Goal: Task Accomplishment & Management: Complete application form

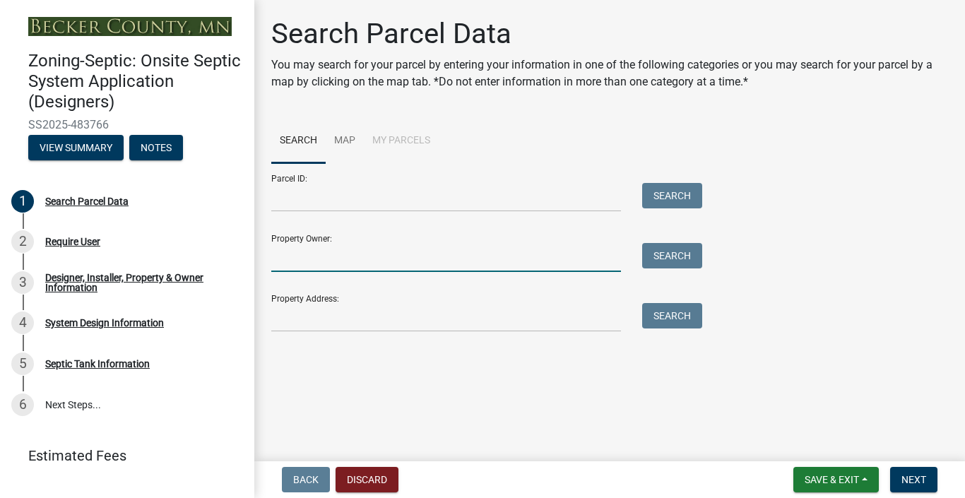
click at [406, 256] on input "Property Owner:" at bounding box center [446, 257] width 350 height 29
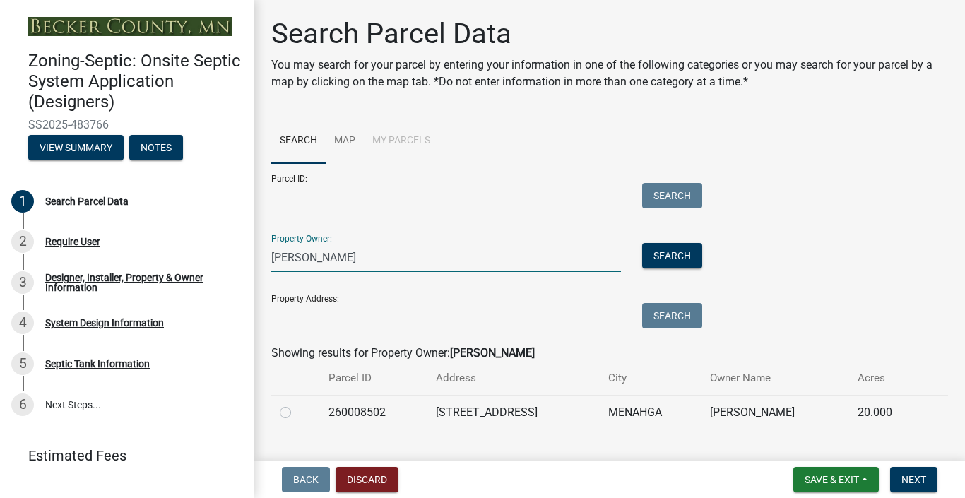
type input "[PERSON_NAME]"
click at [297, 404] on label at bounding box center [297, 404] width 0 height 0
click at [297, 412] on input "radio" at bounding box center [301, 408] width 9 height 9
radio input "true"
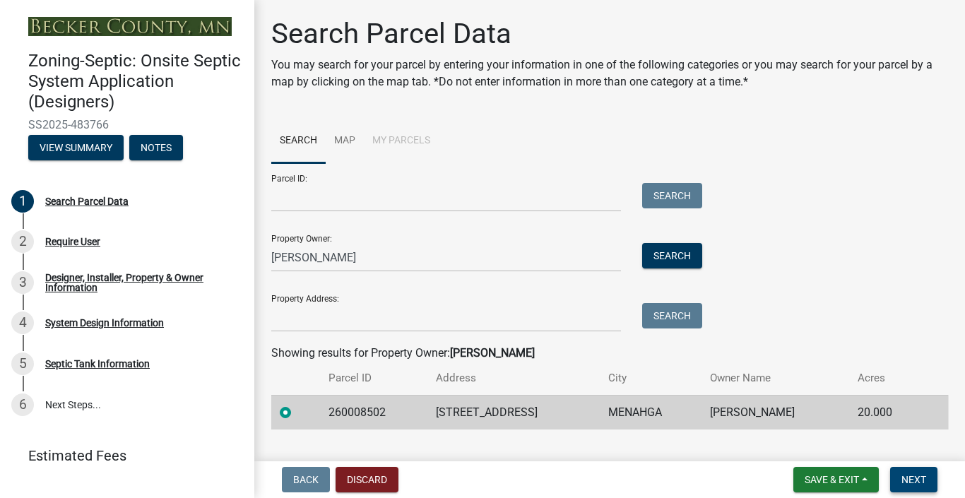
click at [916, 477] on span "Next" at bounding box center [913, 479] width 25 height 11
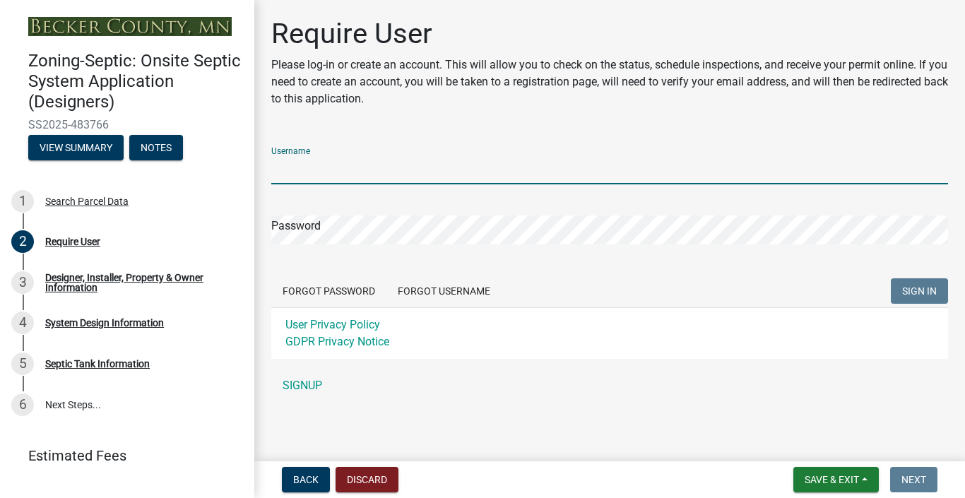
type input "AWJohnson"
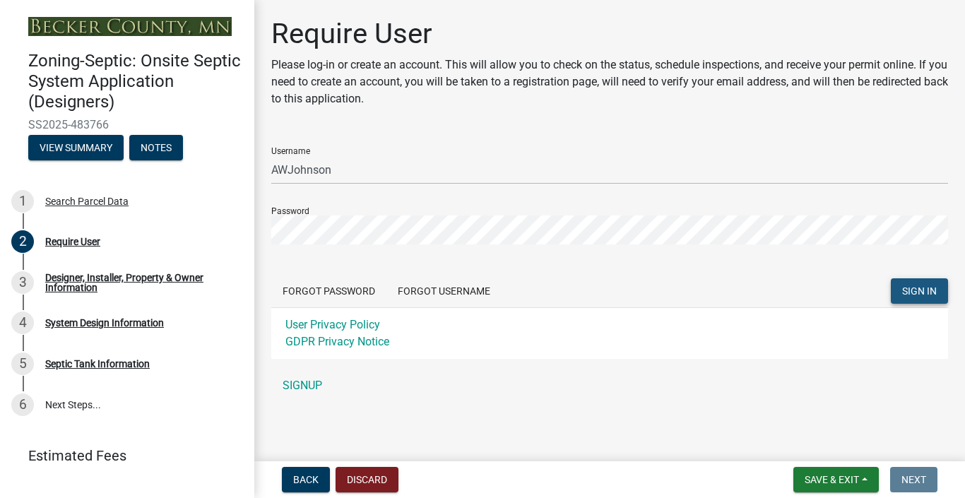
click at [925, 288] on span "SIGN IN" at bounding box center [919, 290] width 35 height 11
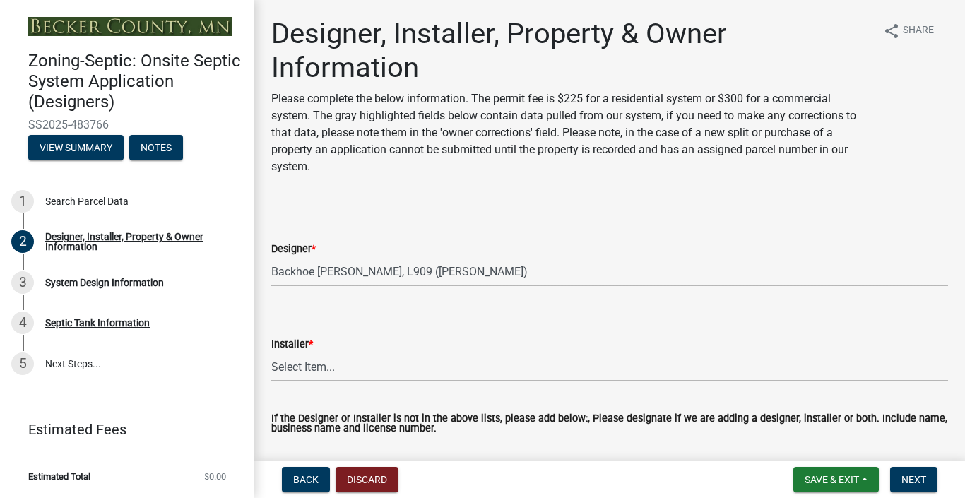
select select "d211b400-b36b-4485-93bc-b0fd8a86024b"
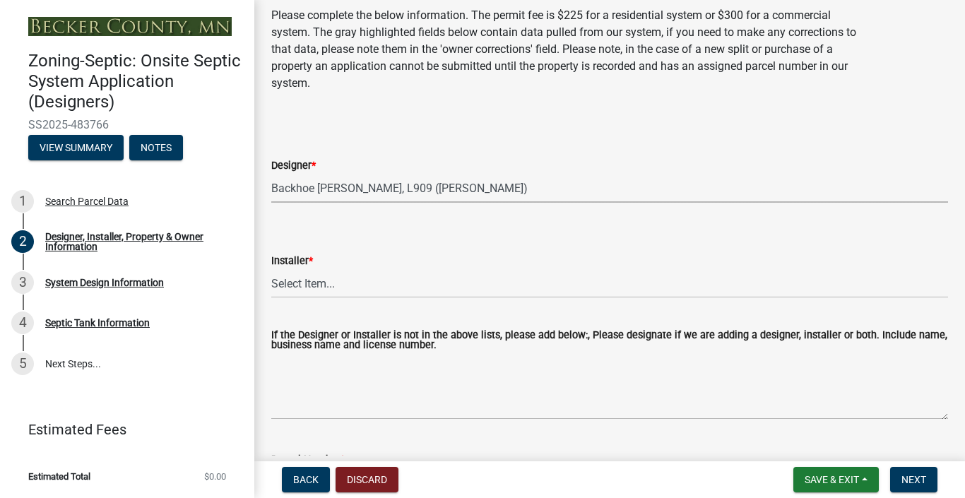
scroll to position [93, 0]
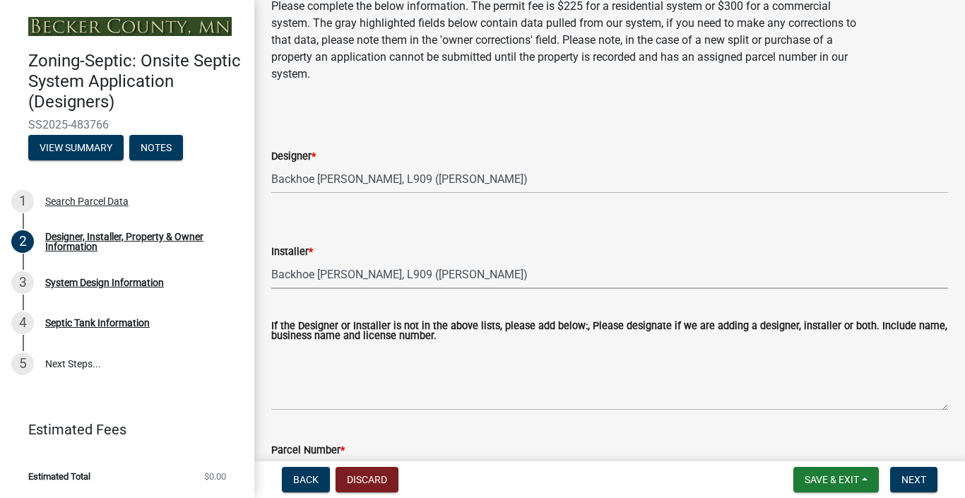
select select "813b9ae5-5cf6-40e7-928c-856b68b6ca94"
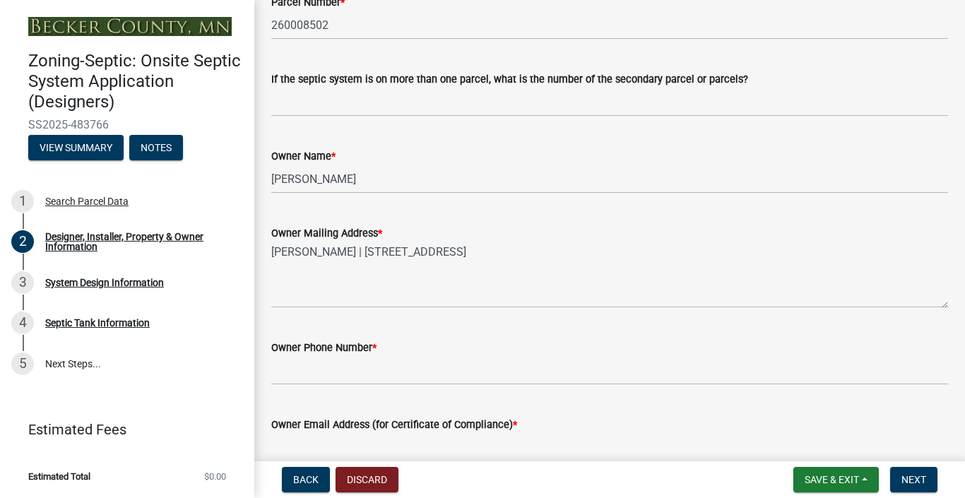
scroll to position [541, 0]
click at [410, 251] on textarea "[PERSON_NAME] | [STREET_ADDRESS]" at bounding box center [609, 274] width 677 height 66
drag, startPoint x: 365, startPoint y: 254, endPoint x: 465, endPoint y: 253, distance: 99.6
click at [465, 253] on textarea "[PERSON_NAME] | [STREET_ADDRESS]" at bounding box center [609, 274] width 677 height 66
type textarea "[PERSON_NAME] | [STREET_ADDRESS]"
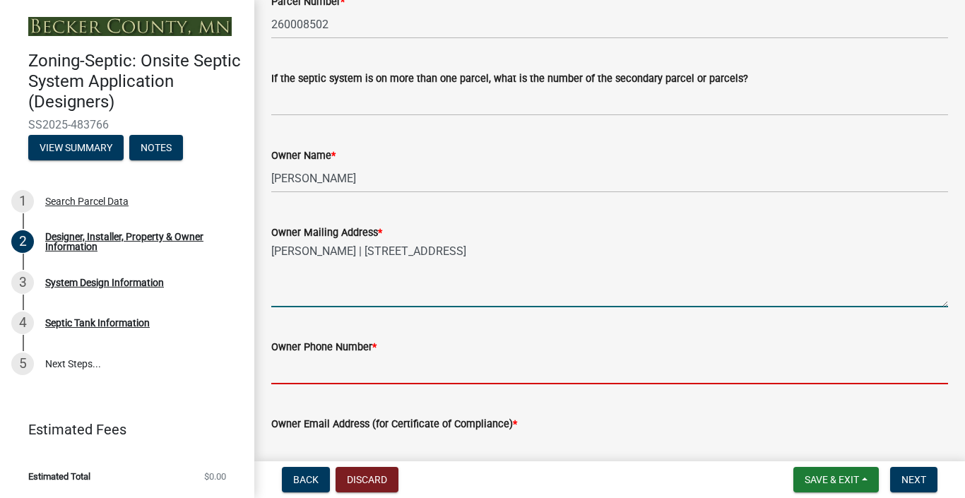
click at [369, 379] on input "Owner Phone Number *" at bounding box center [609, 369] width 677 height 29
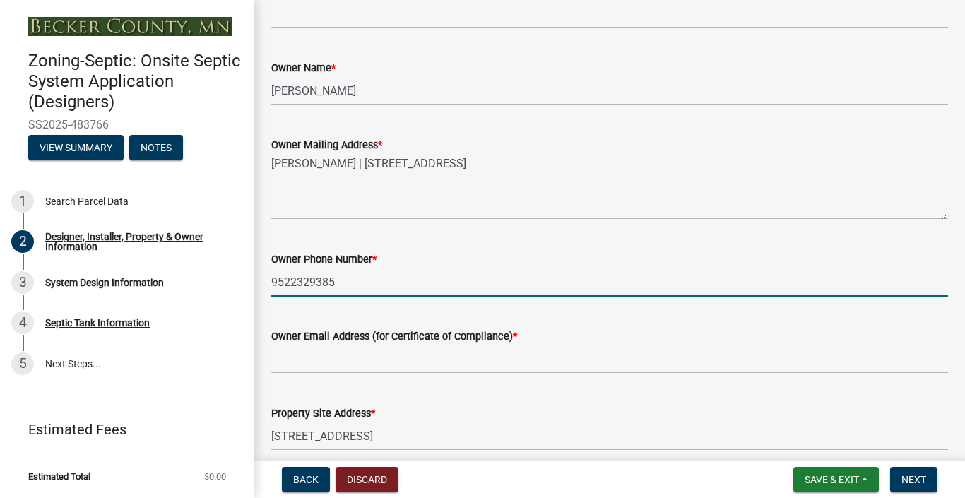
scroll to position [634, 0]
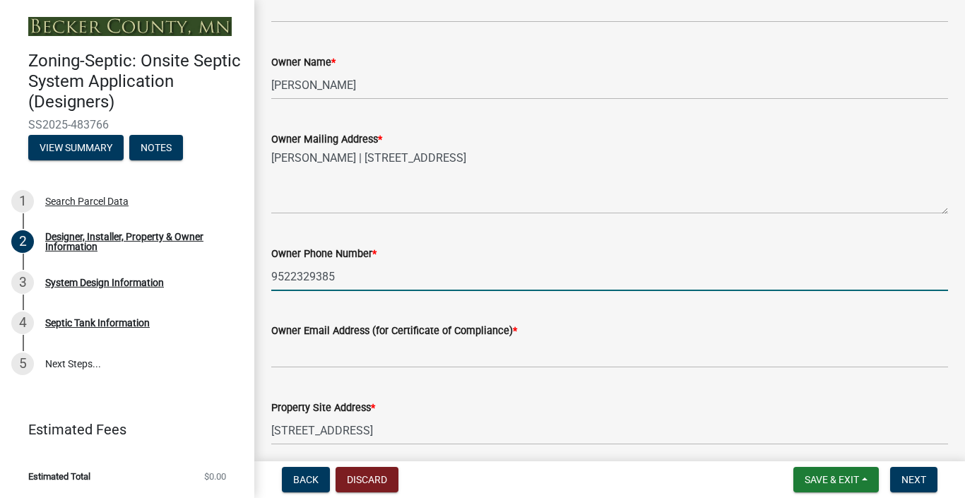
type input "9522329385"
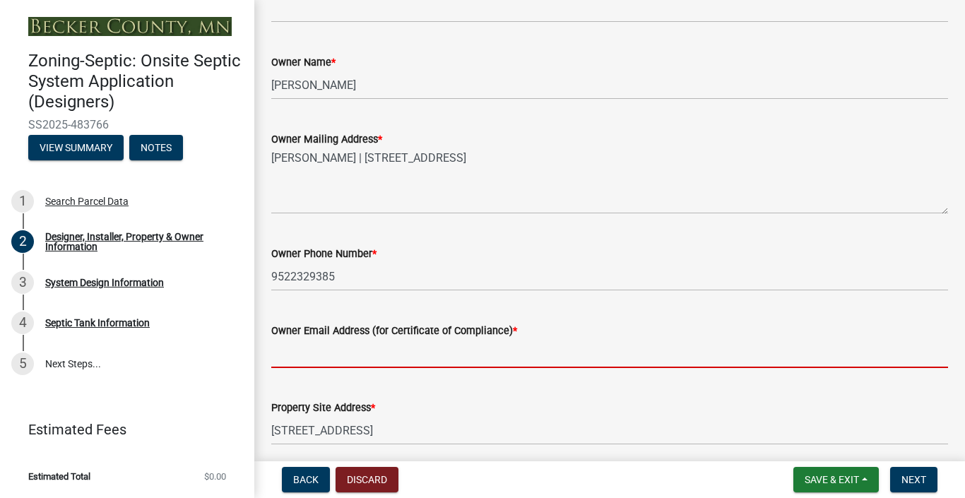
click at [460, 355] on input "Owner Email Address (for Certificate of Compliance) *" at bounding box center [609, 353] width 677 height 29
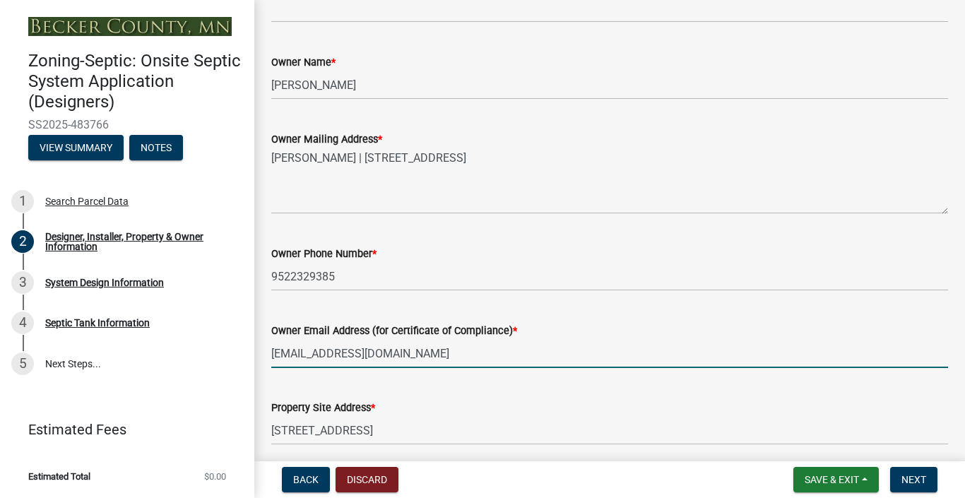
type input "[EMAIL_ADDRESS][DOMAIN_NAME]"
click at [463, 388] on div "Property Site Address * [STREET_ADDRESS]" at bounding box center [609, 412] width 677 height 66
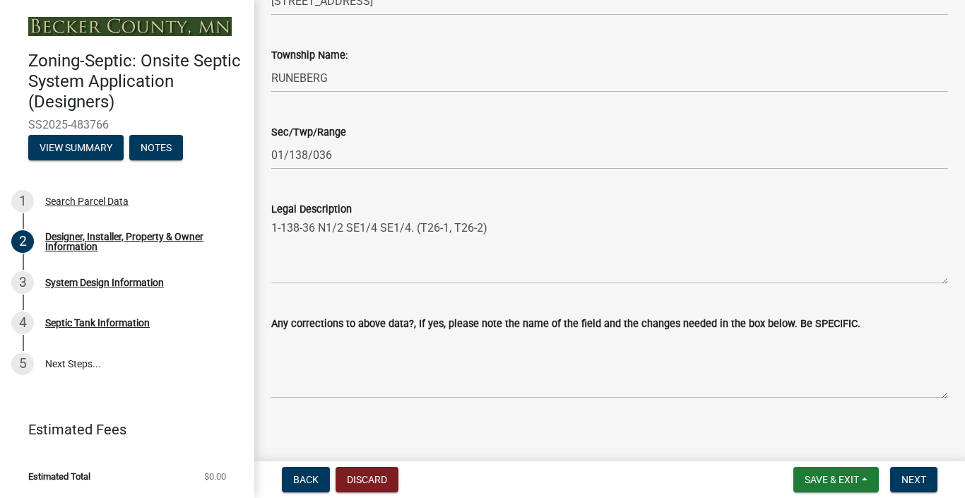
scroll to position [1062, 0]
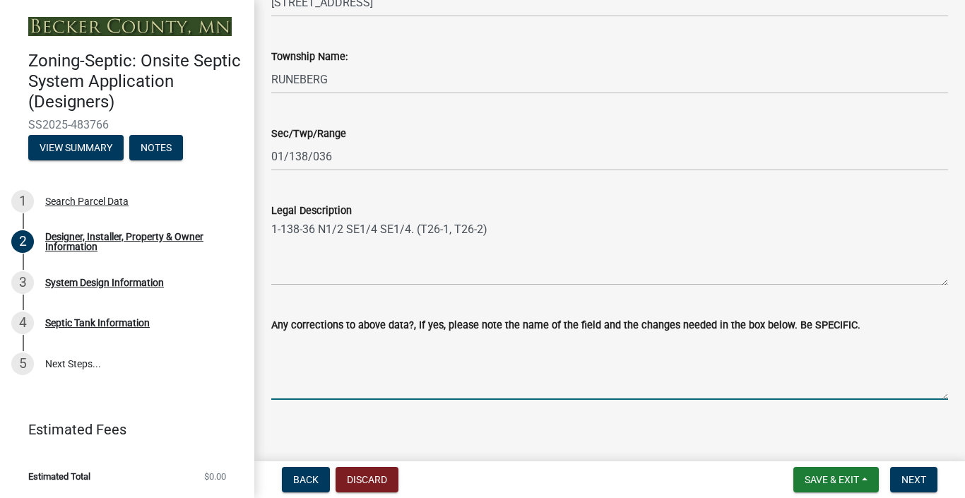
click at [446, 386] on textarea "Any corrections to above data?, If yes, please note the name of the field and t…" at bounding box center [609, 366] width 677 height 66
type textarea "owner mailing address"
click at [910, 476] on span "Next" at bounding box center [913, 479] width 25 height 11
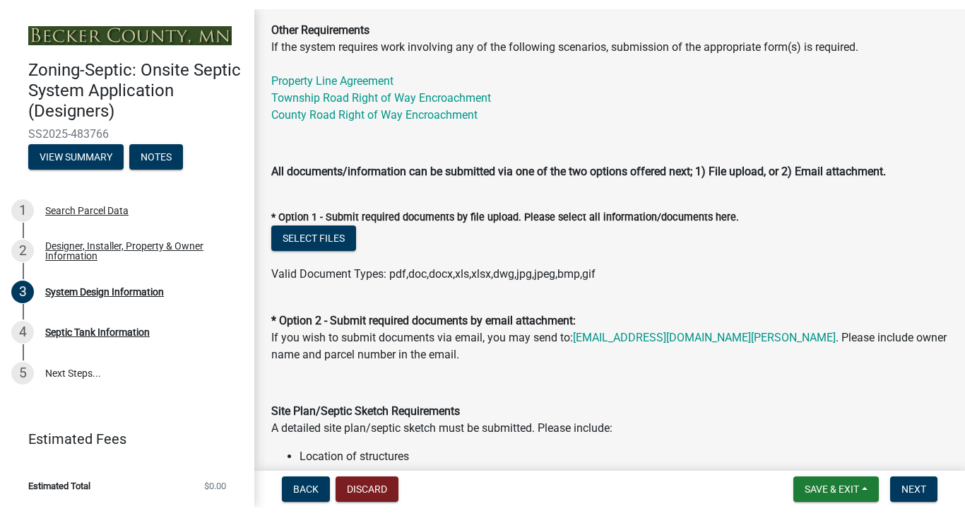
scroll to position [586, 0]
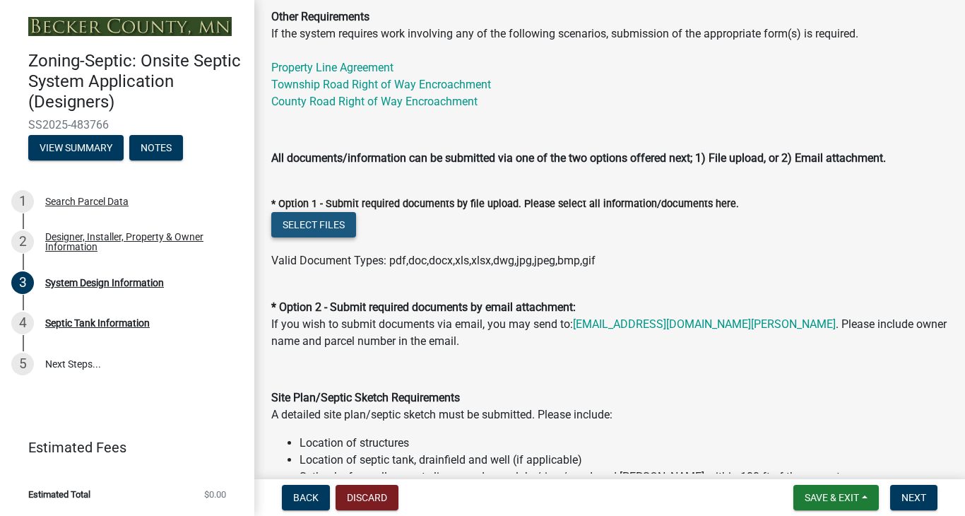
click at [328, 237] on button "Select files" at bounding box center [313, 224] width 85 height 25
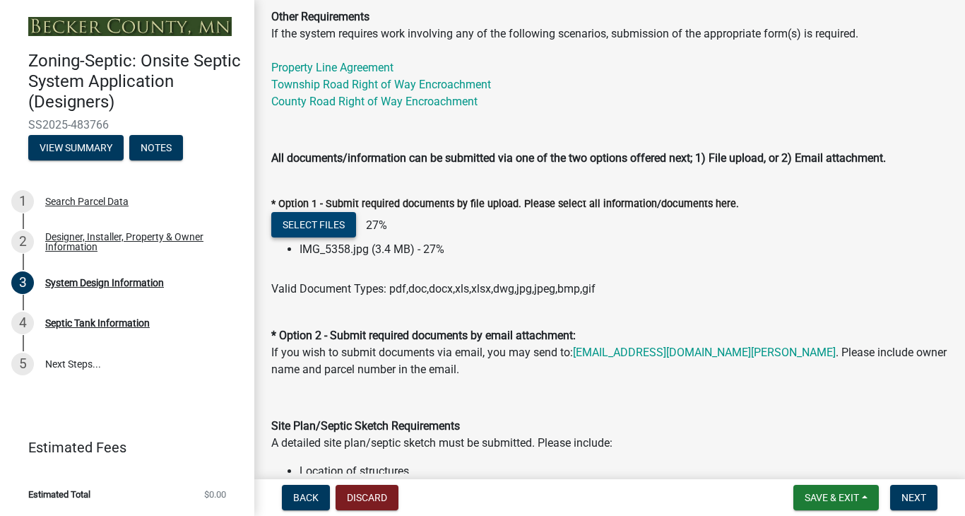
click at [326, 236] on button "Select files" at bounding box center [313, 224] width 85 height 25
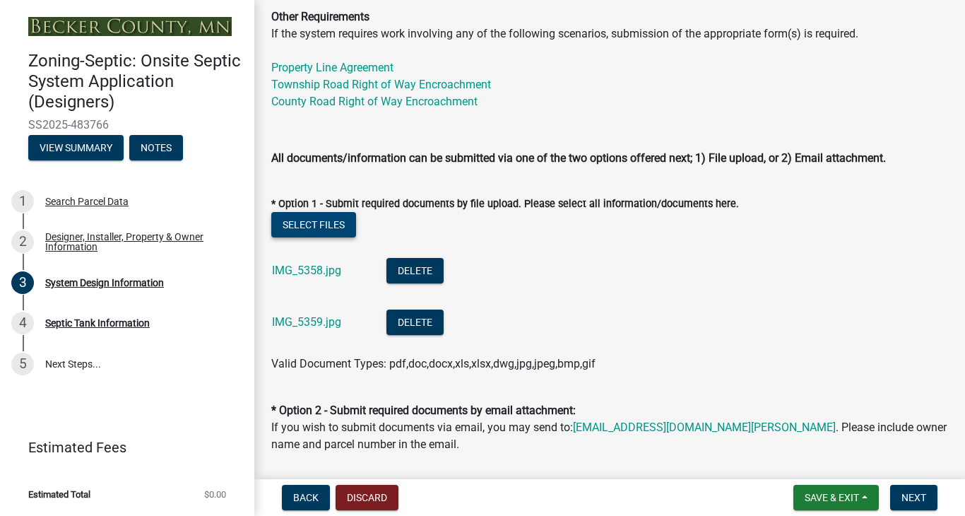
click at [333, 234] on button "Select files" at bounding box center [313, 224] width 85 height 25
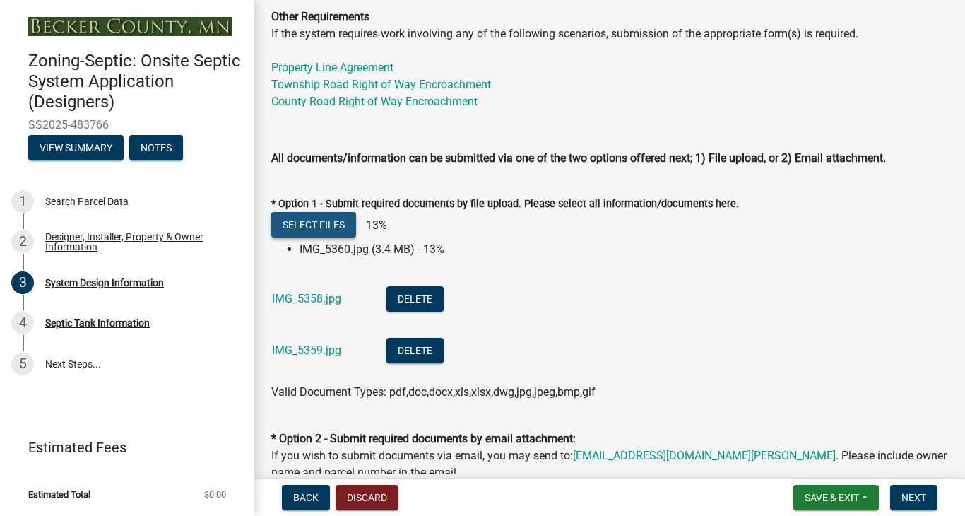
click at [323, 237] on button "Select files" at bounding box center [313, 224] width 85 height 25
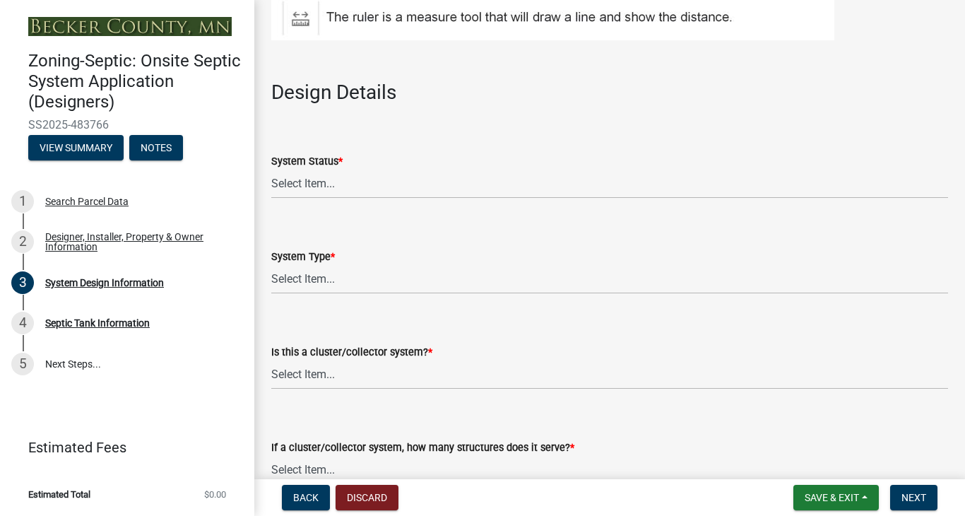
scroll to position [1887, 0]
select select "55497d75-c43f-4635-a730-e0737ce05d56"
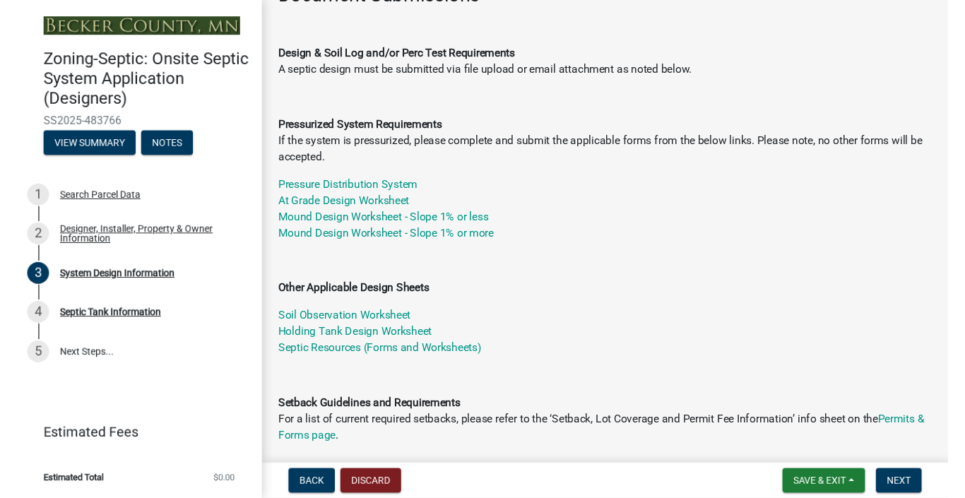
scroll to position [107, 0]
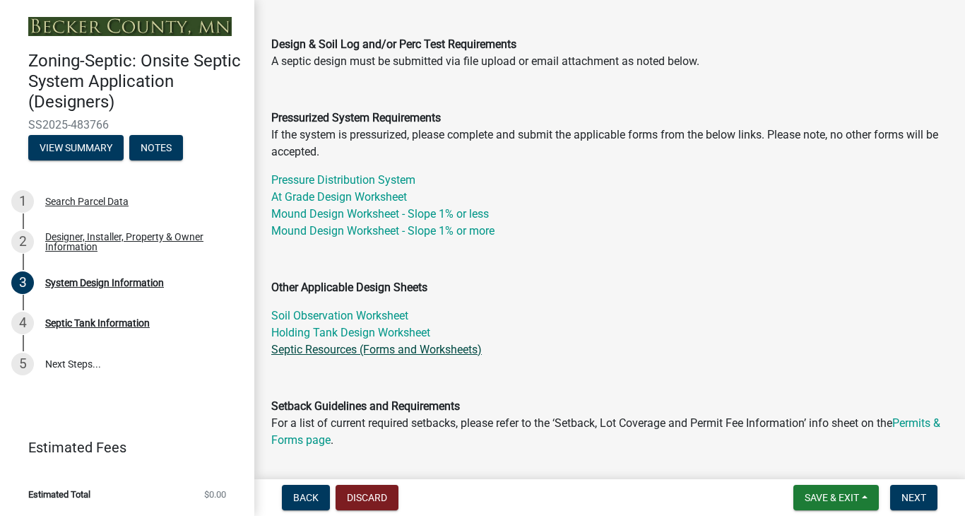
click at [401, 349] on link "Septic Resources (Forms and Worksheets)" at bounding box center [376, 349] width 210 height 13
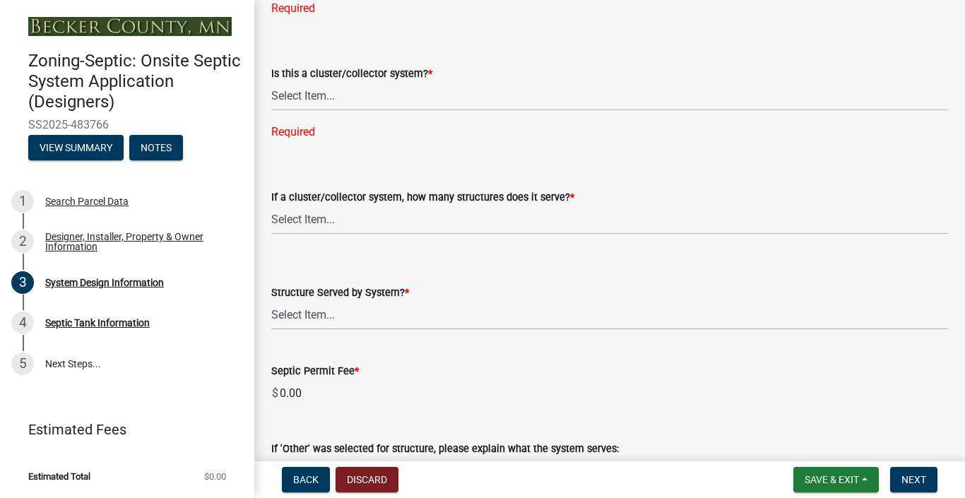
scroll to position [2206, 0]
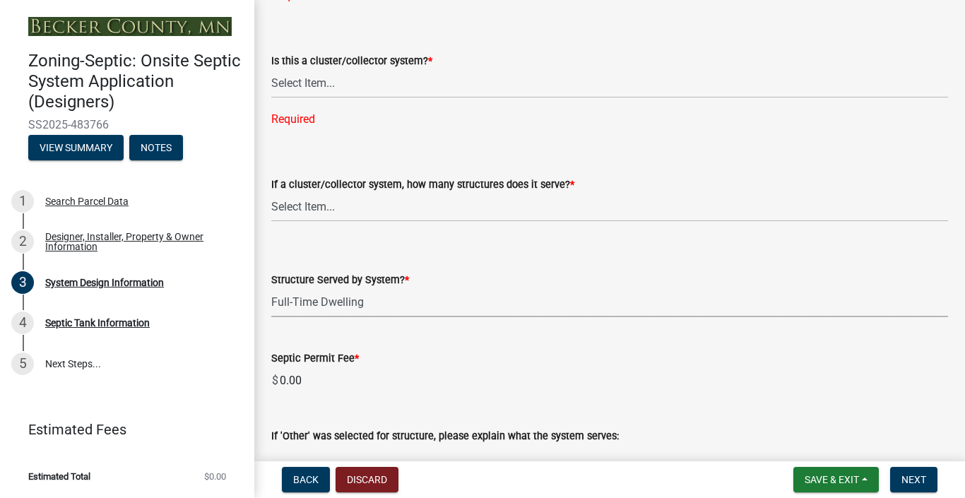
select select "d95a9312-c8a1-4ec7-8581-25dbcf440a1f"
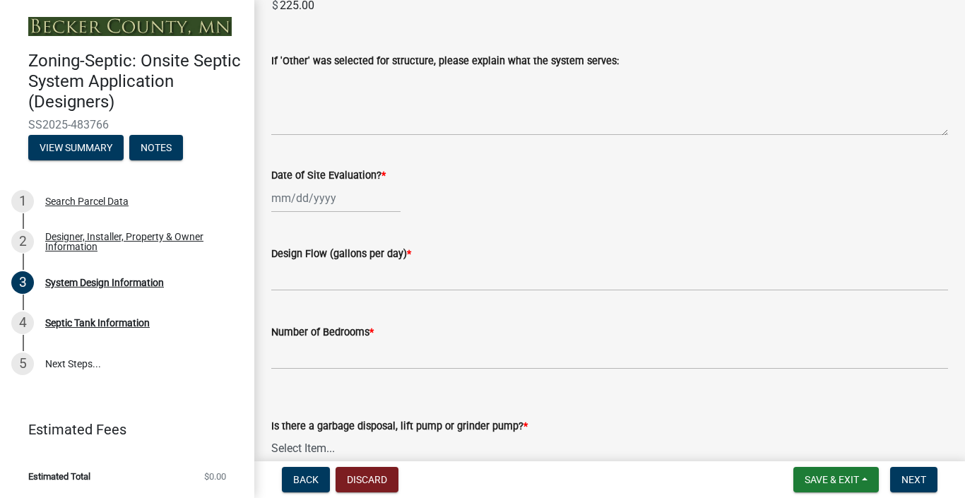
scroll to position [2585, 0]
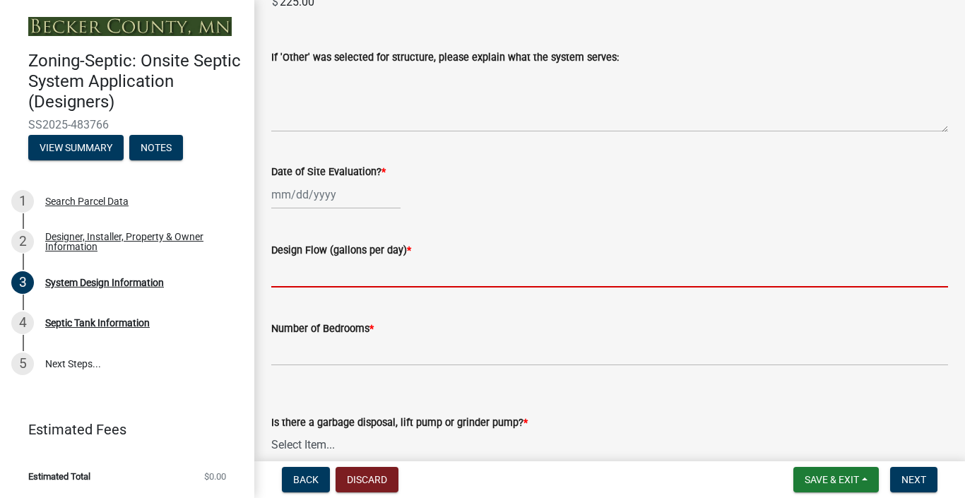
click at [429, 284] on input "text" at bounding box center [609, 272] width 677 height 29
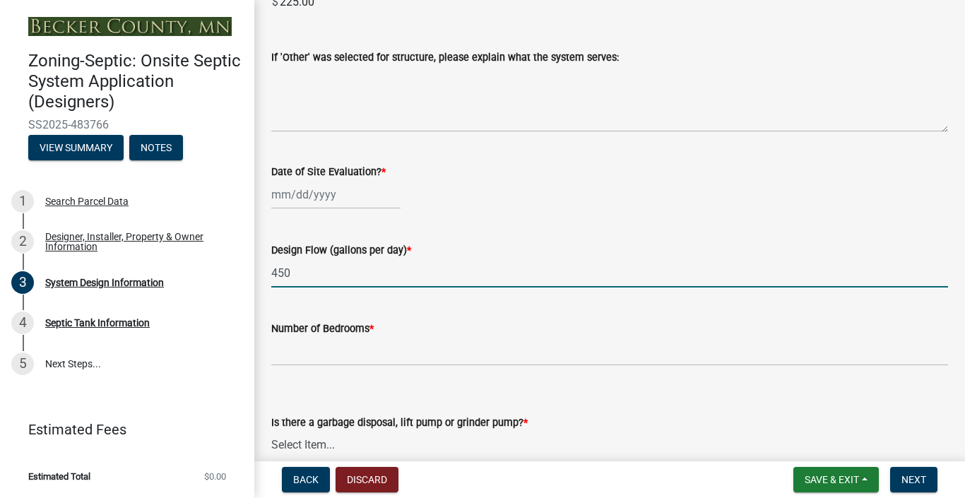
type input "450"
click at [535, 251] on div "Design Flow (gallons per day) * 450" at bounding box center [609, 255] width 677 height 66
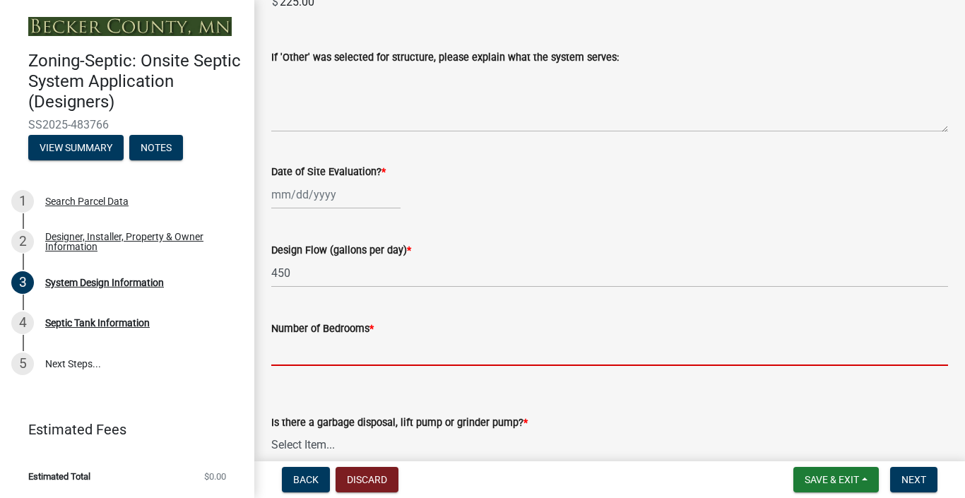
click at [357, 365] on input "Number of Bedrooms *" at bounding box center [609, 351] width 677 height 29
type input "3"
click at [609, 251] on div "Design Flow (gallons per day) * 450" at bounding box center [609, 255] width 677 height 66
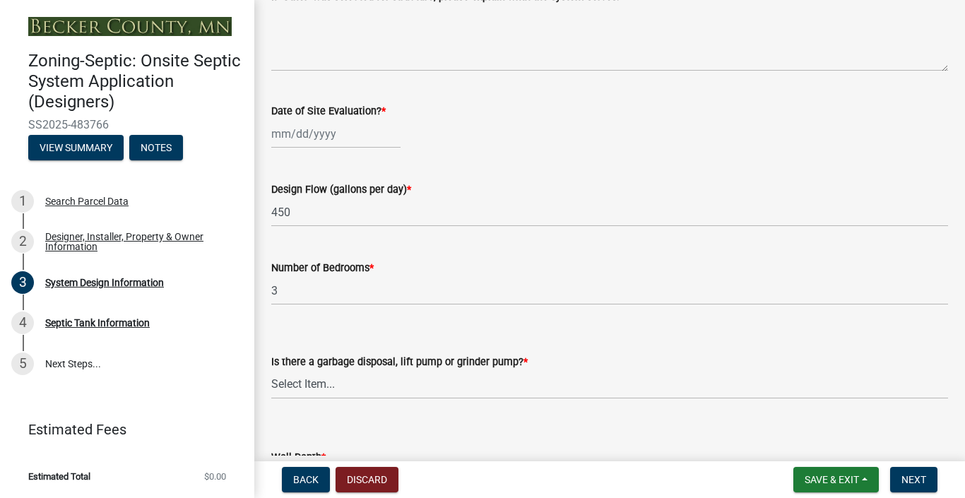
scroll to position [2688, 0]
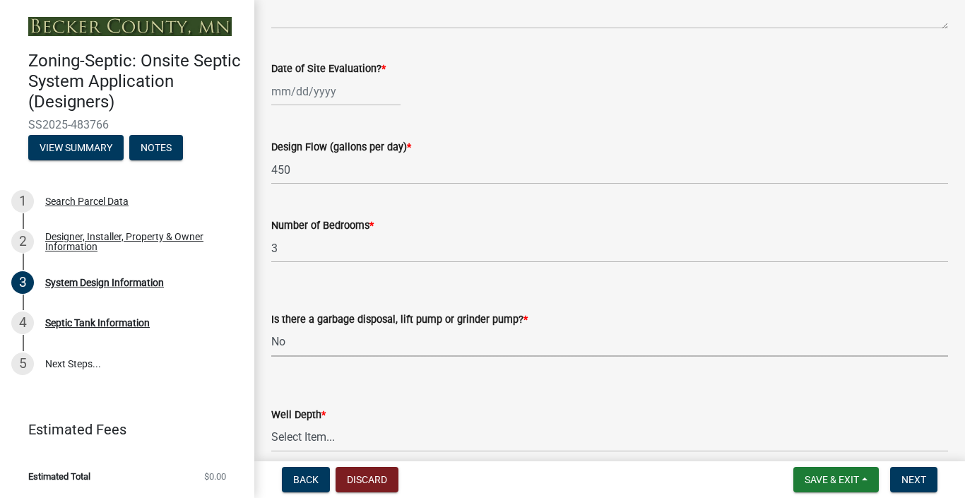
select select "ba735beb-519e-40f0-ae20-62d65fc4c46b"
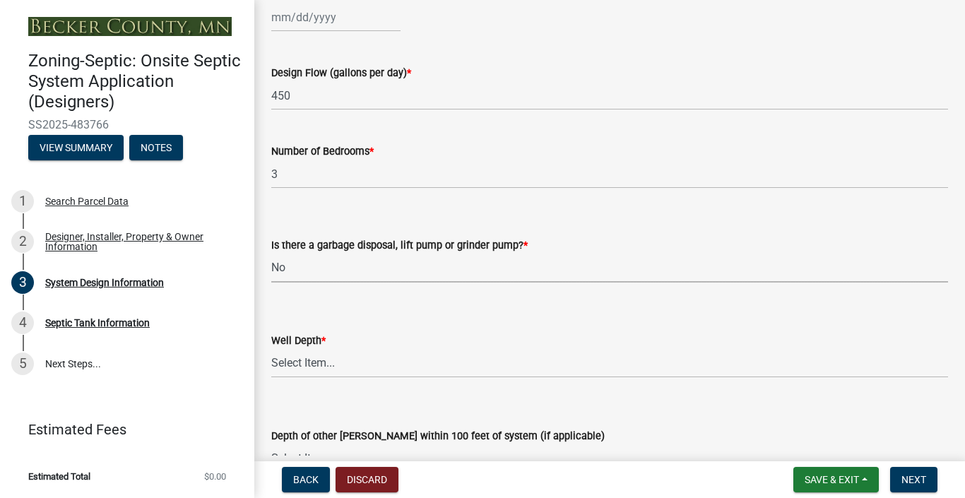
scroll to position [2775, 0]
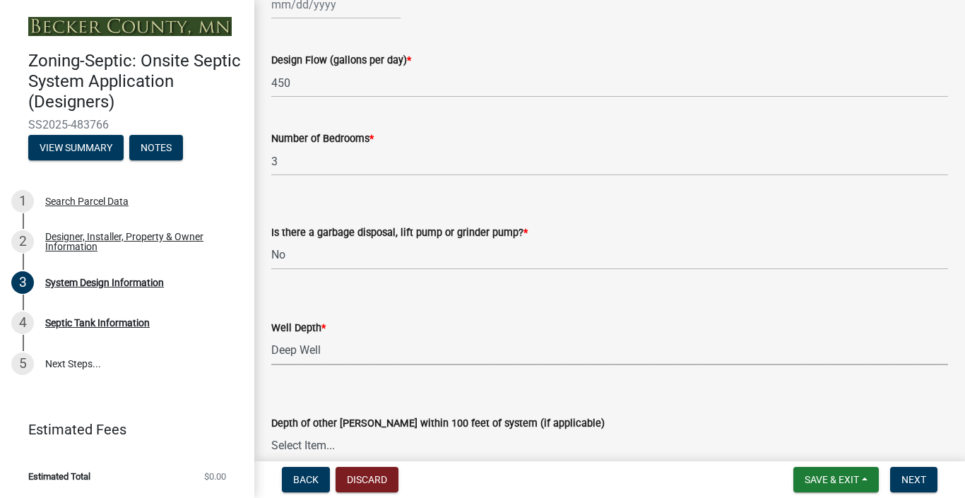
select select "ef698bf5-6172-44c1-9ffb-522c07469aed"
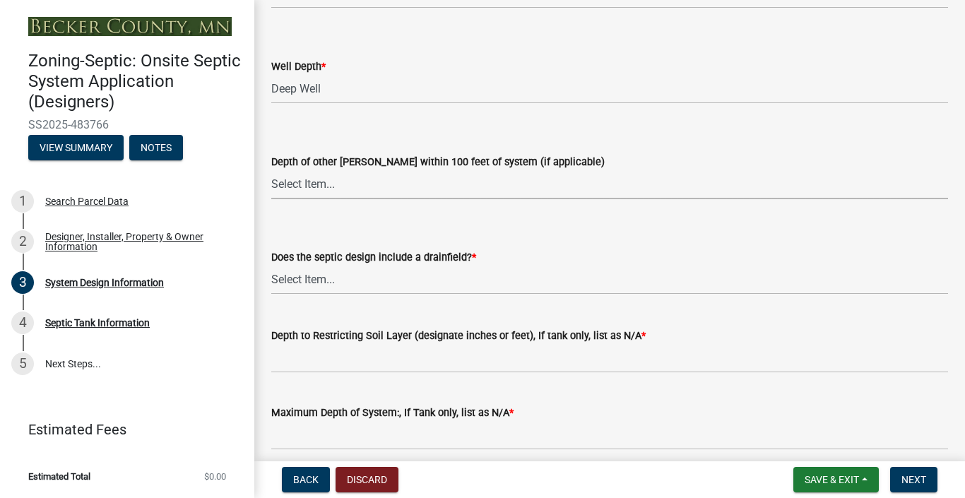
scroll to position [3038, 0]
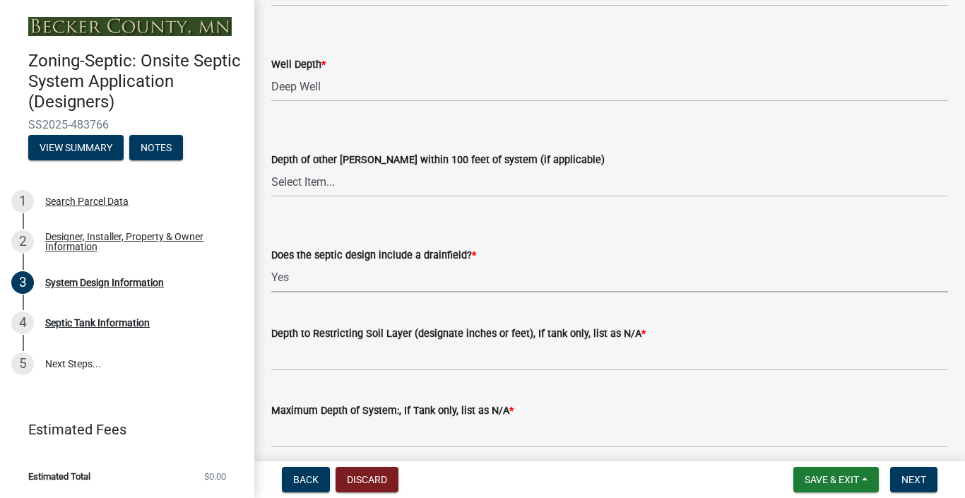
select select "a0c59fcd-b61c-4c3a-90a8-e70849750c47"
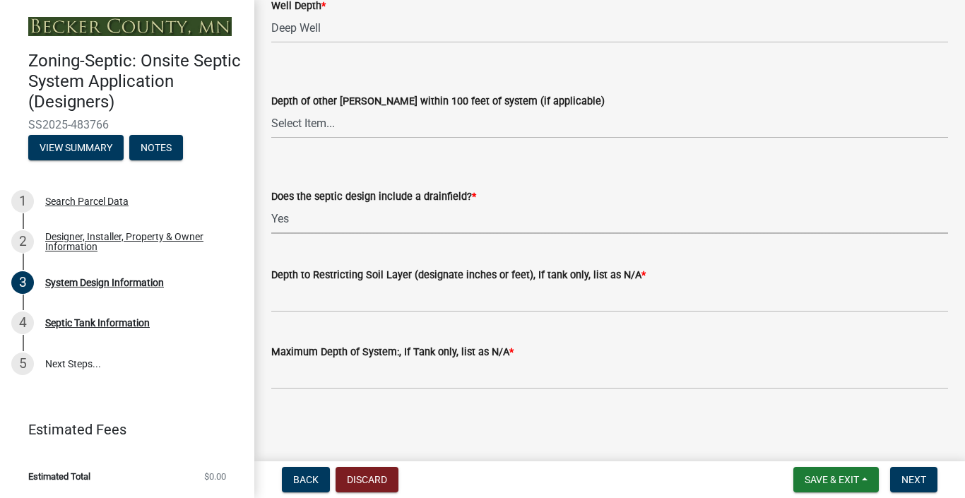
scroll to position [3092, 0]
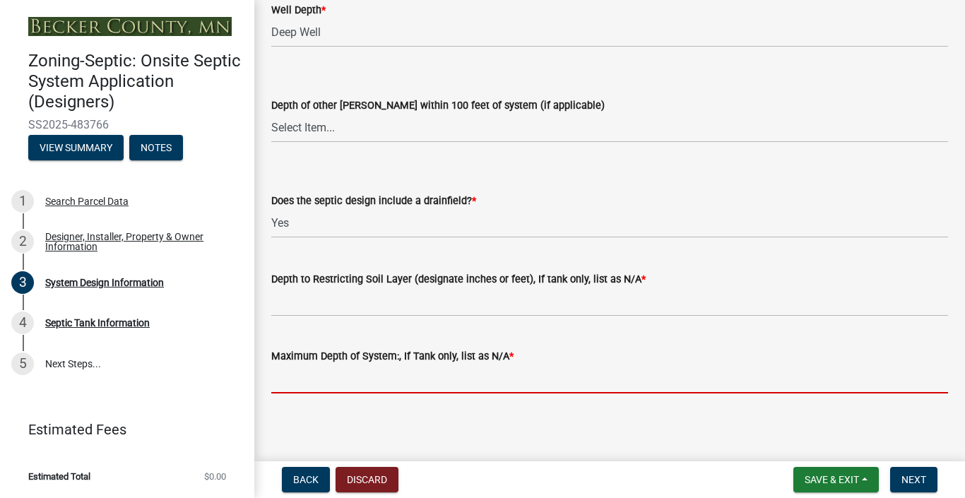
click at [350, 393] on input "Maximum Depth of System:, If Tank only, list as N/A *" at bounding box center [609, 378] width 677 height 29
type input "4'"
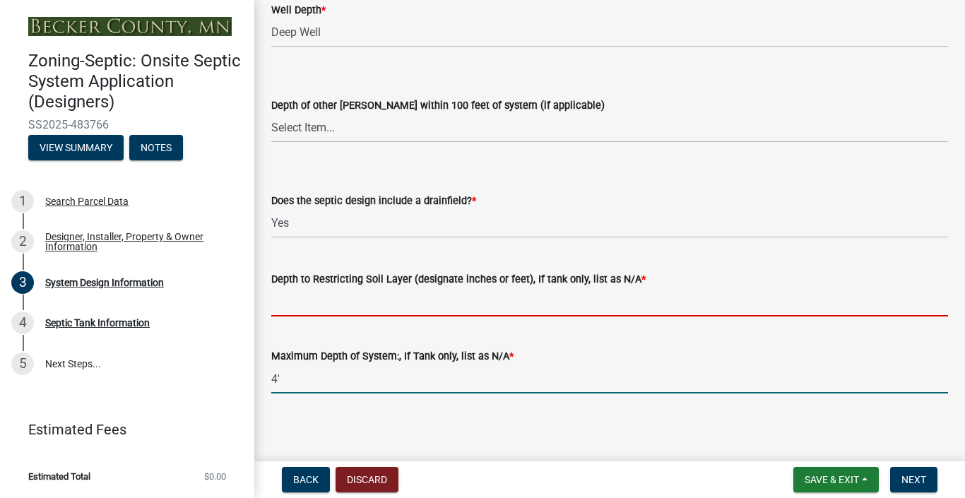
click at [348, 314] on input "Depth to Restricting Soil Layer (designate inches or feet), If tank only, list …" at bounding box center [609, 301] width 677 height 29
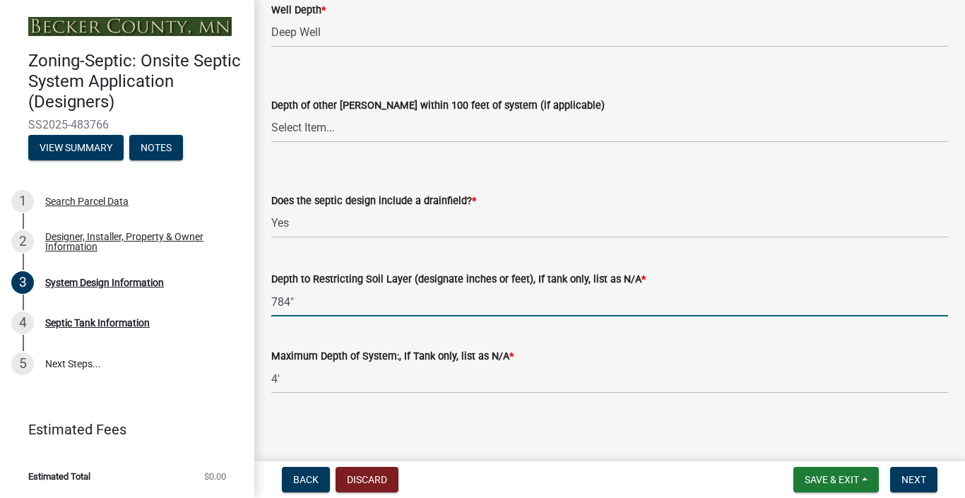
type input "784""
click at [588, 192] on form "Does the septic design include a drainfield? * Select Item... Yes No Existing -…" at bounding box center [609, 206] width 677 height 63
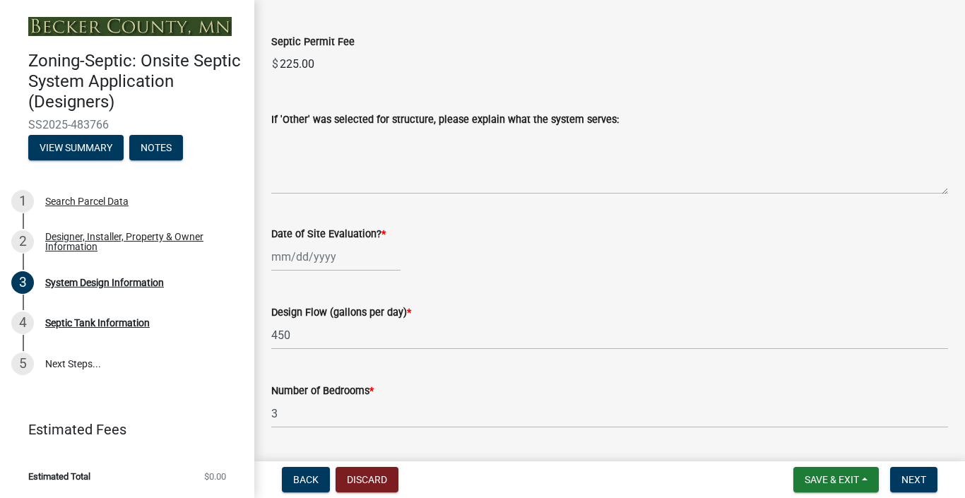
scroll to position [2520, 0]
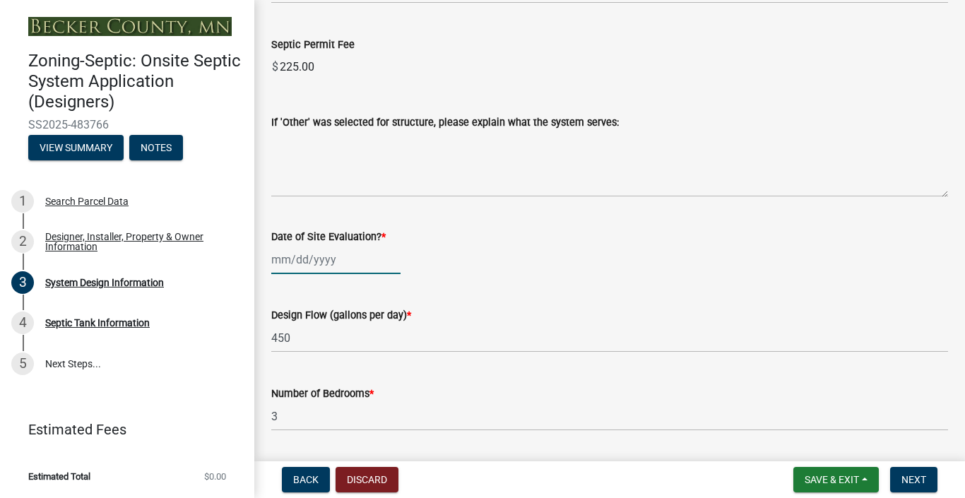
click at [369, 274] on div at bounding box center [335, 259] width 129 height 29
select select "9"
select select "2025"
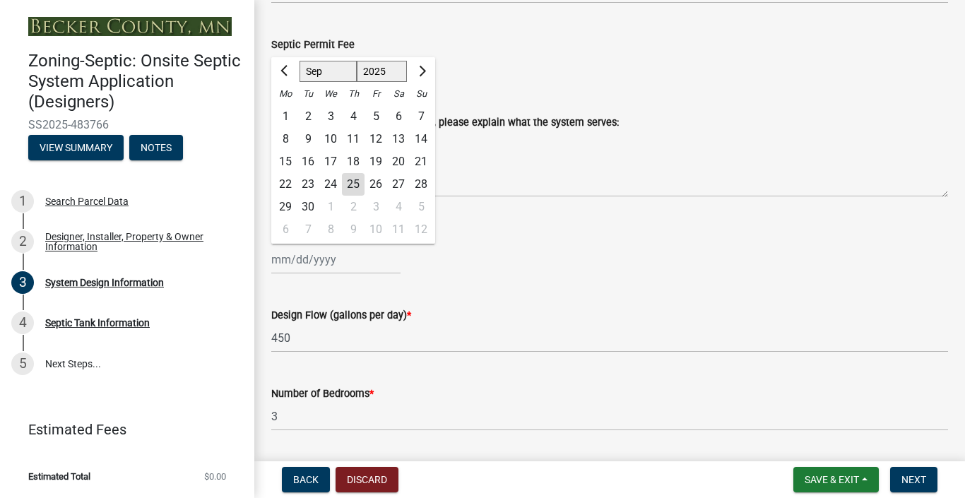
click at [331, 150] on div "10" at bounding box center [330, 139] width 23 height 23
type input "[DATE]"
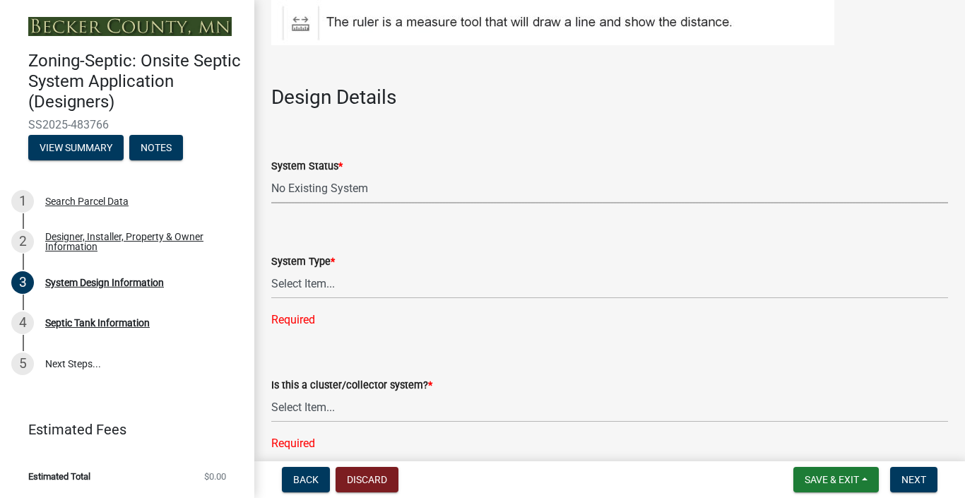
scroll to position [1881, 0]
click at [335, 268] on span "*" at bounding box center [332, 262] width 4 height 12
click at [342, 275] on select "Select Item... Type I Type II Type III Type IV Type V" at bounding box center [609, 284] width 677 height 29
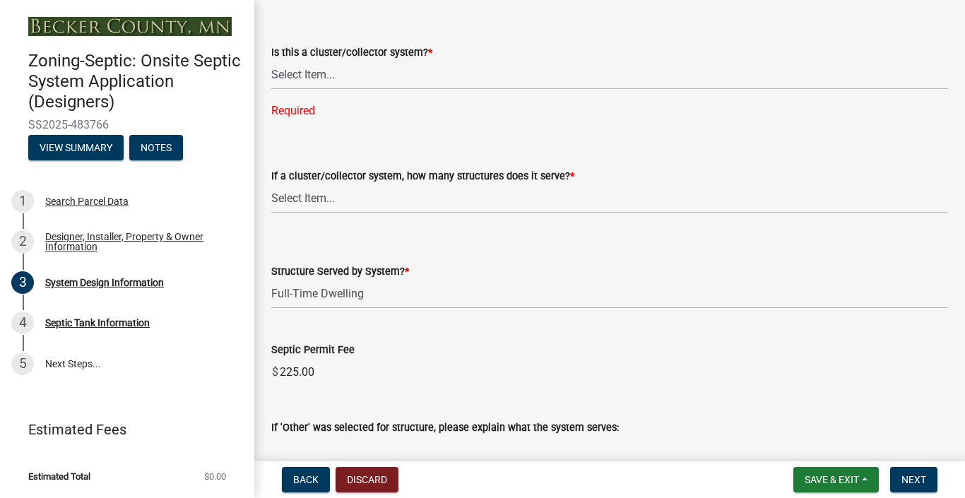
scroll to position [2215, 0]
select select "85fdfef2-2683-4311-b5d5-5505f6411127"
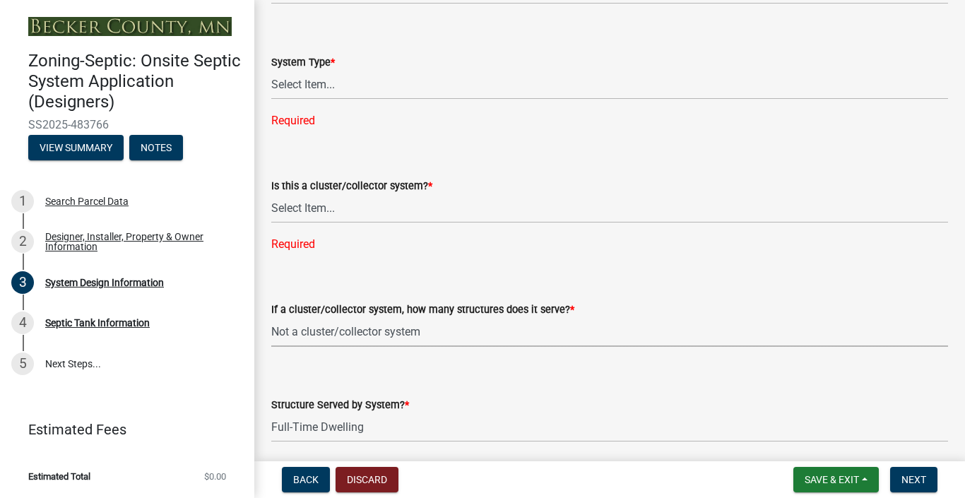
scroll to position [2075, 0]
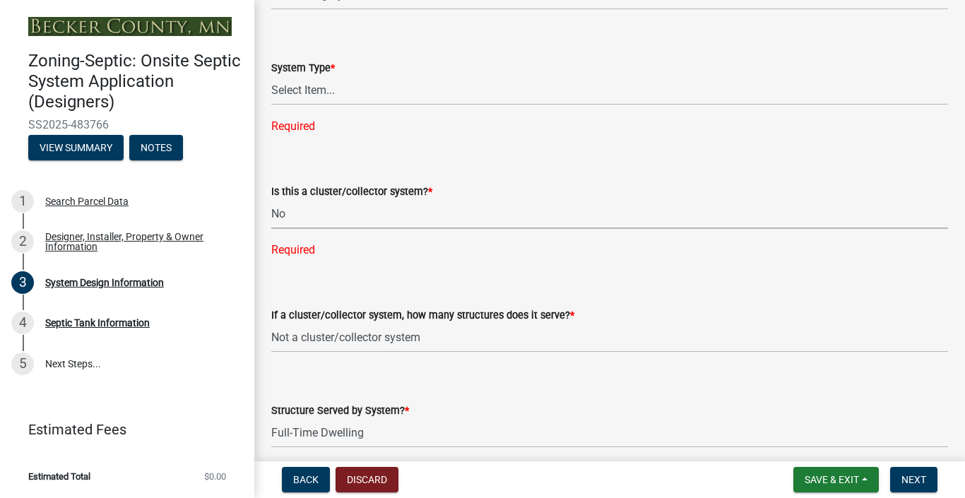
select select "011fbff4-a41d-4a75-9bd8-71c7e6c69e0d"
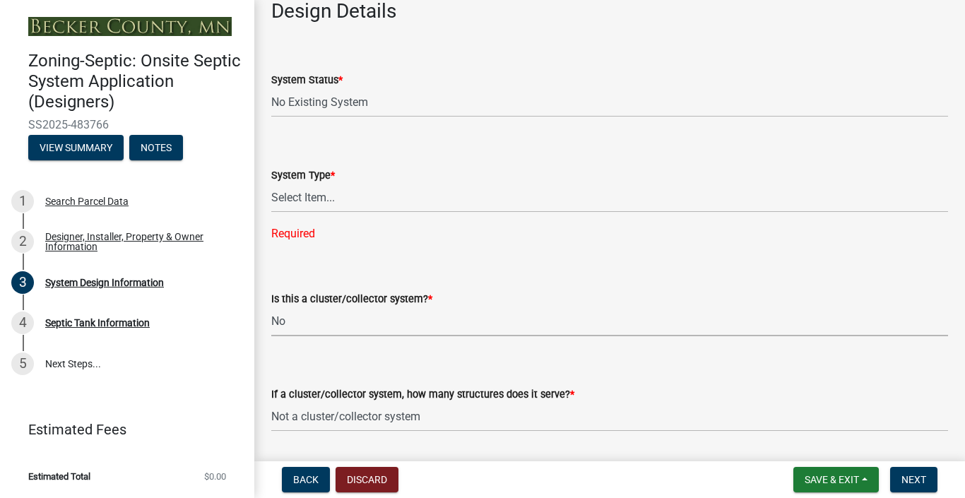
scroll to position [1950, 0]
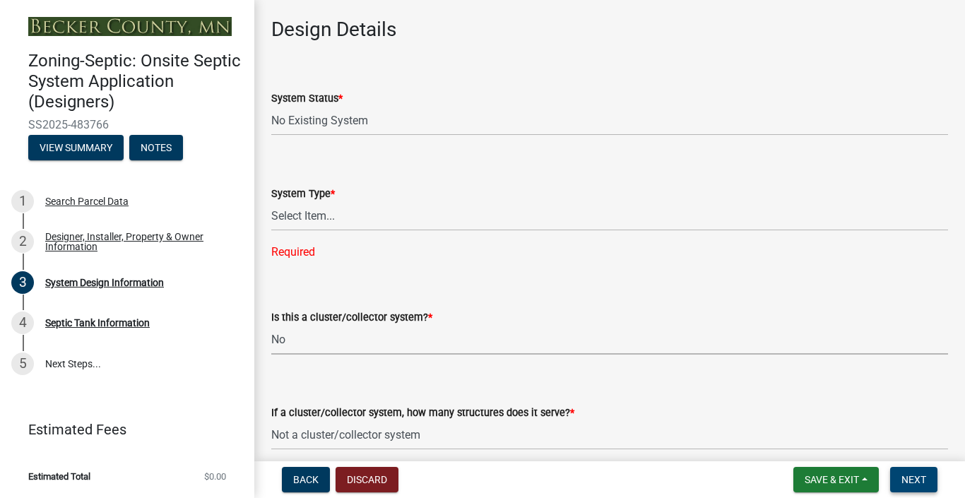
click at [903, 476] on span "Next" at bounding box center [913, 479] width 25 height 11
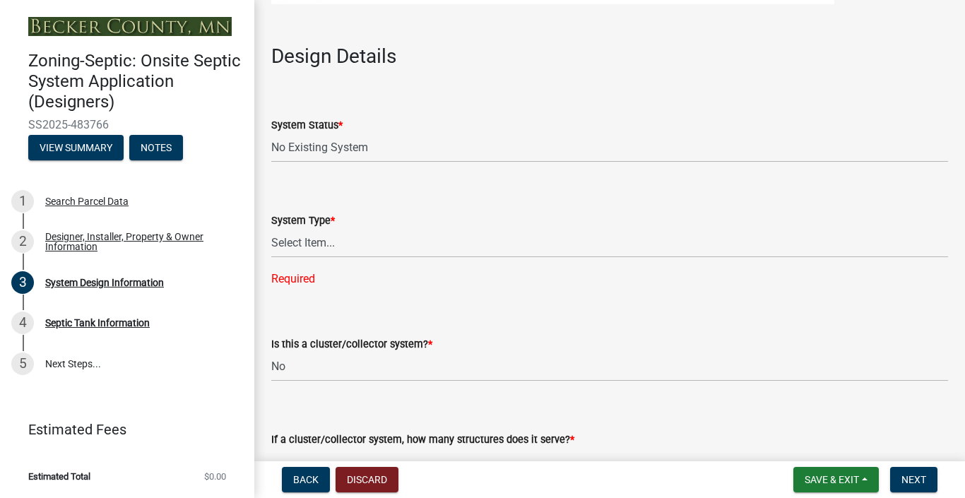
scroll to position [1921, 0]
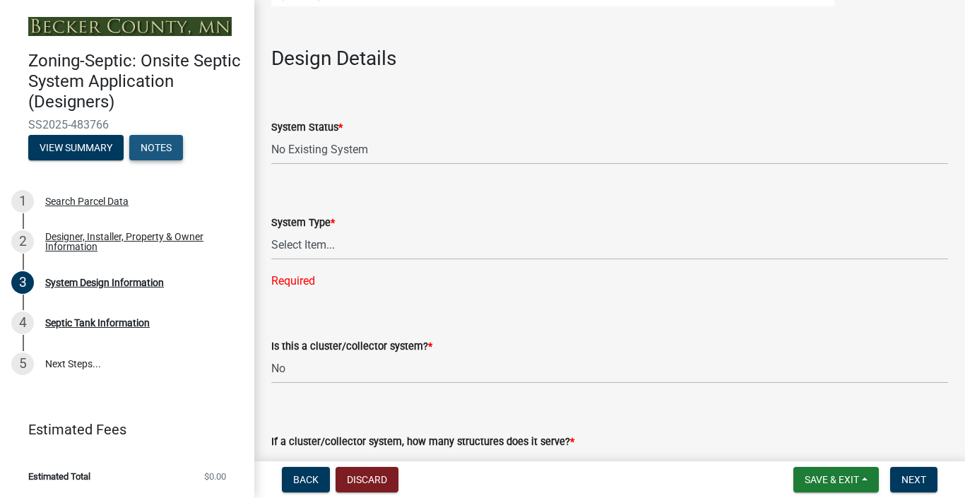
click at [159, 152] on button "Notes" at bounding box center [156, 147] width 54 height 25
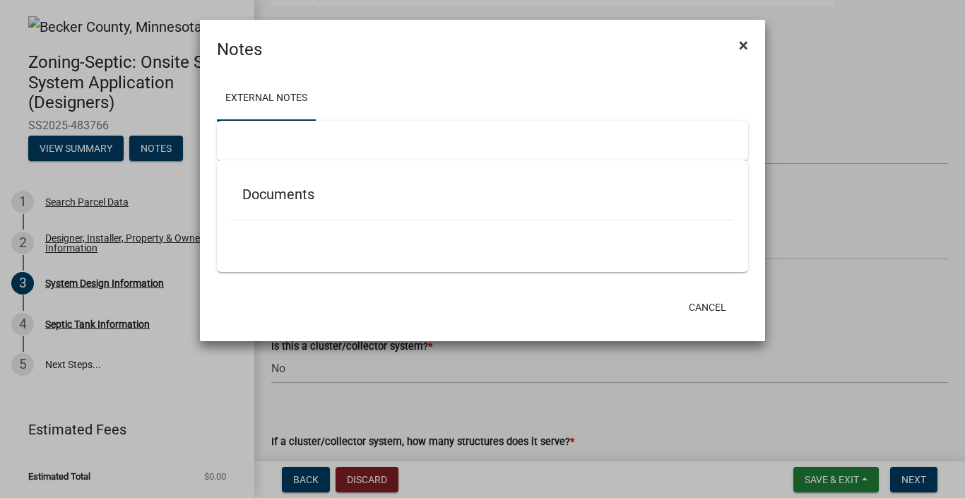
click at [744, 47] on span "×" at bounding box center [743, 45] width 9 height 20
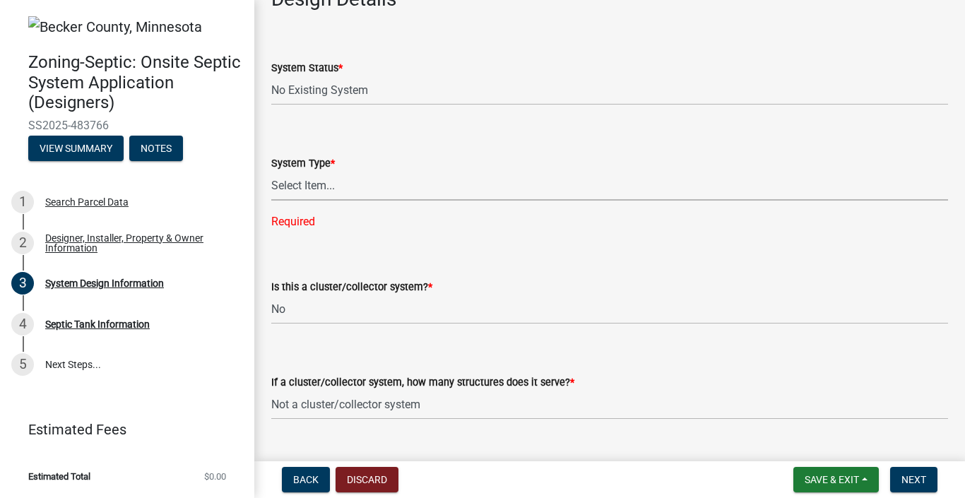
scroll to position [1976, 0]
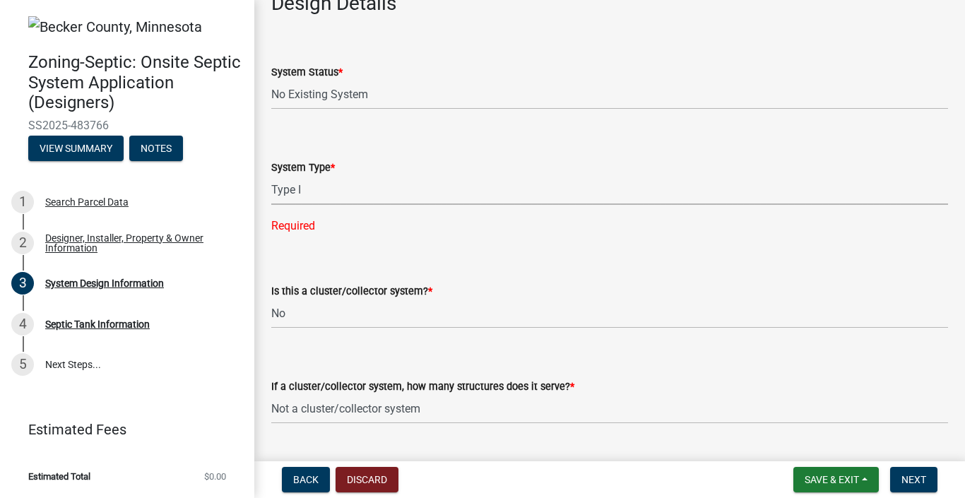
select select "25258e87-3ef9-4f1c-a5f1-75a1d463abfb"
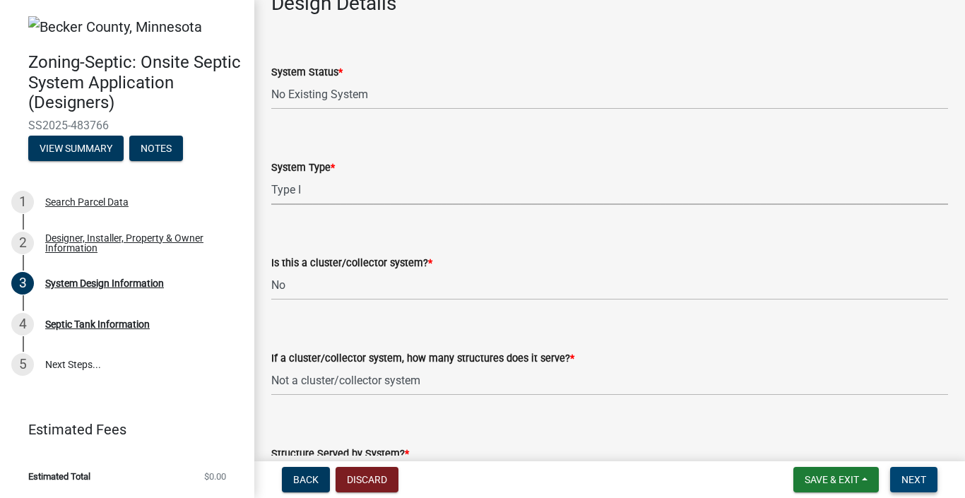
click at [905, 489] on button "Next" at bounding box center [913, 479] width 47 height 25
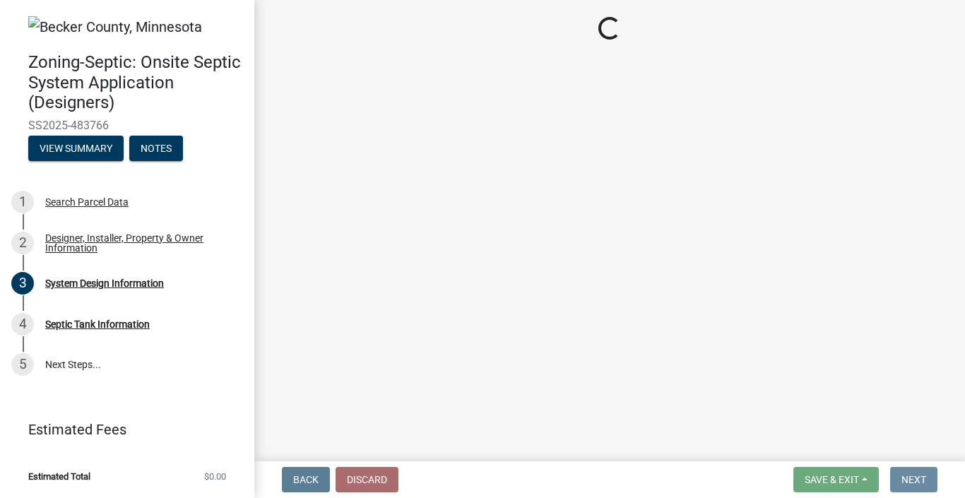
scroll to position [0, 0]
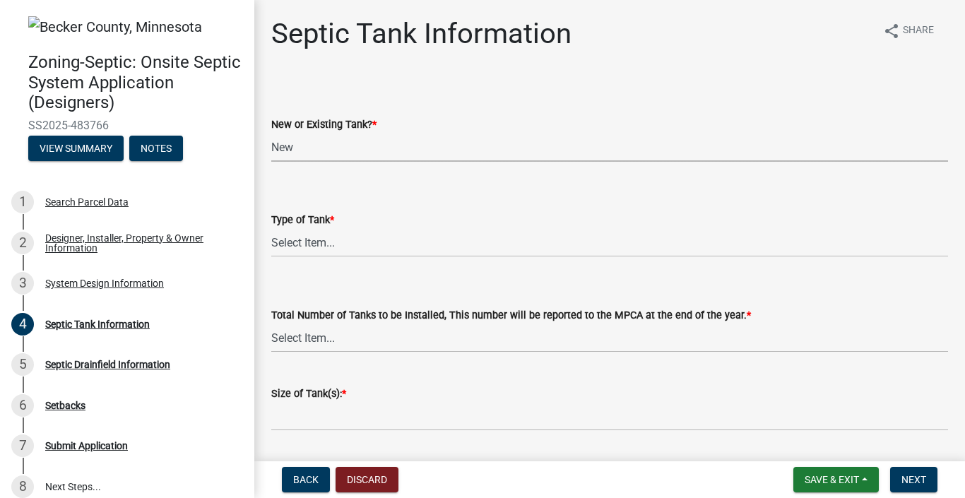
select select "f9fbe67c-c1cf-4a63-8ad4-799ce56b7f21"
select select "755580e7-6a23-4f31-b987-1fba436fc27e"
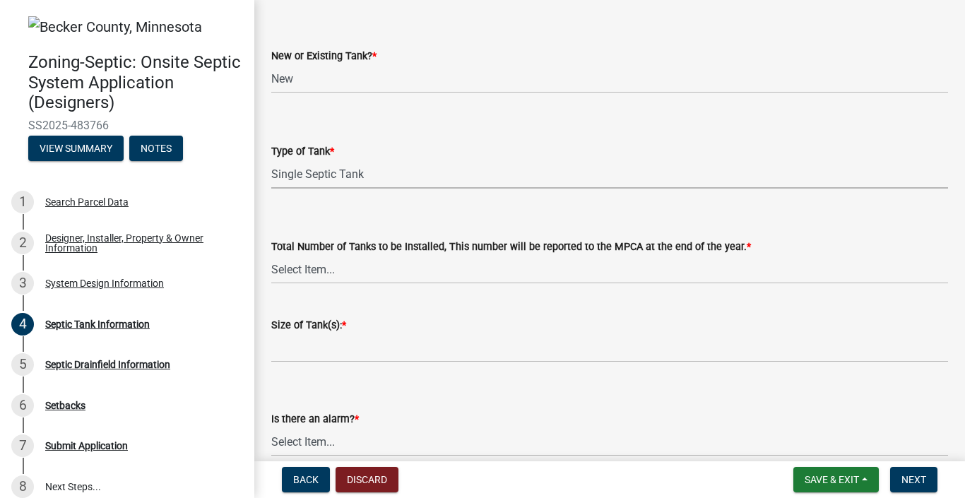
scroll to position [71, 0]
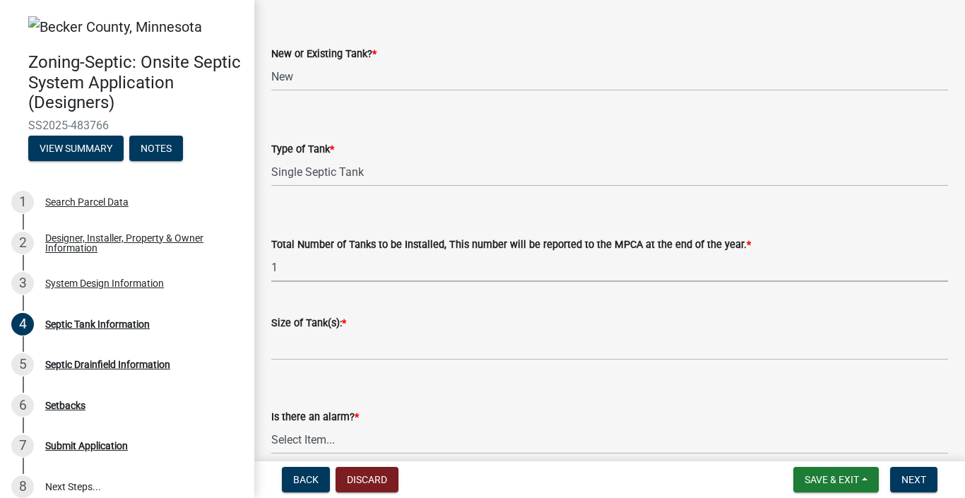
select select "52556460-45fa-4026-a6c2-c70bb0823cb5"
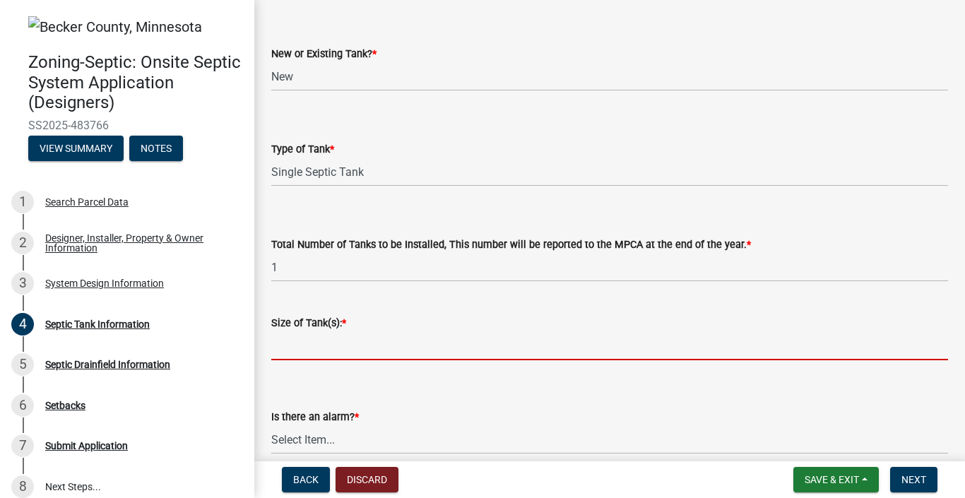
click at [388, 352] on input "Size of Tank(s): *" at bounding box center [609, 345] width 677 height 29
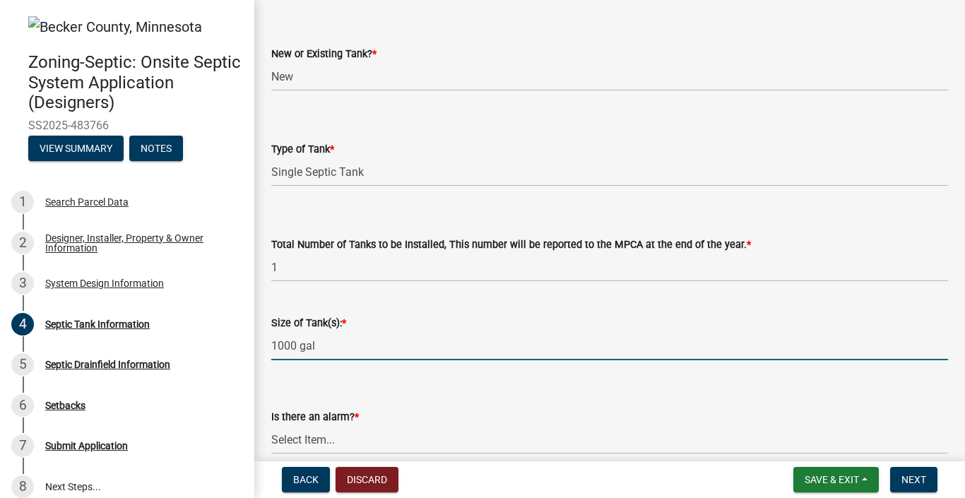
type input "1000 gal"
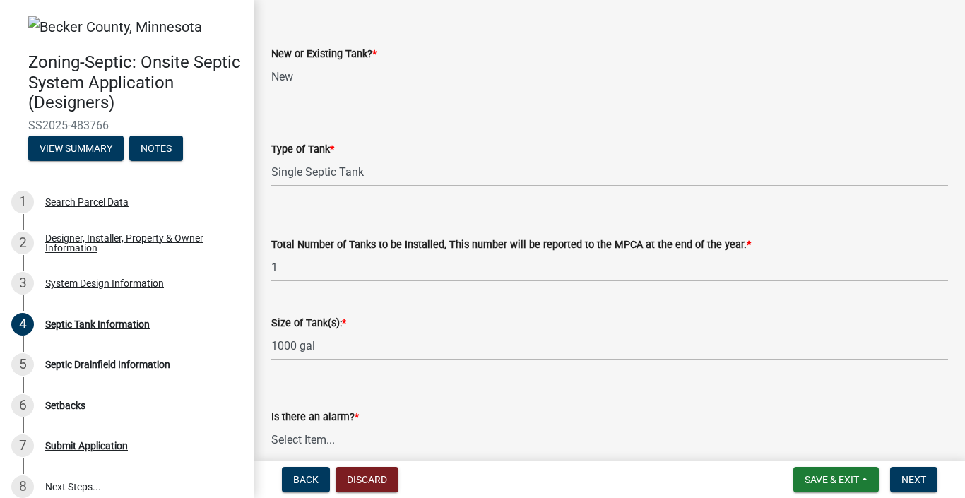
click at [391, 382] on div "Is there an alarm? * Select Item... Yes No" at bounding box center [609, 412] width 677 height 83
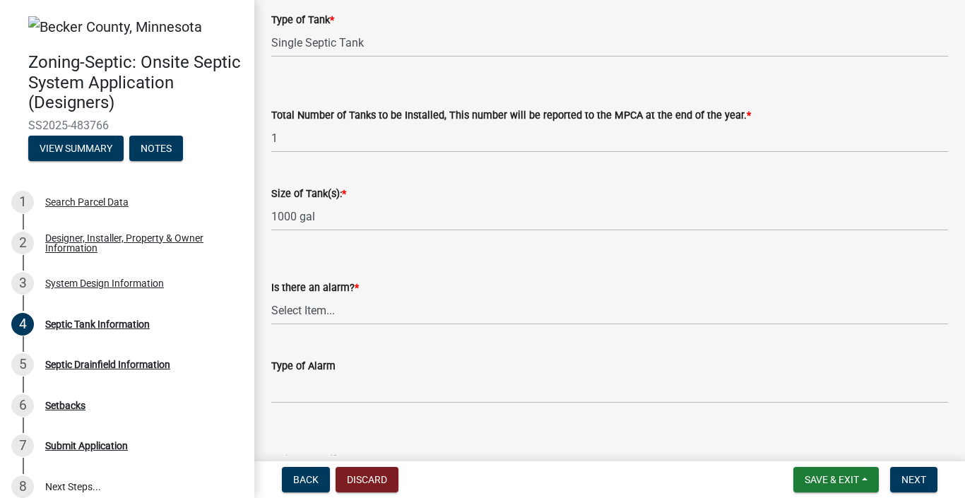
scroll to position [210, 0]
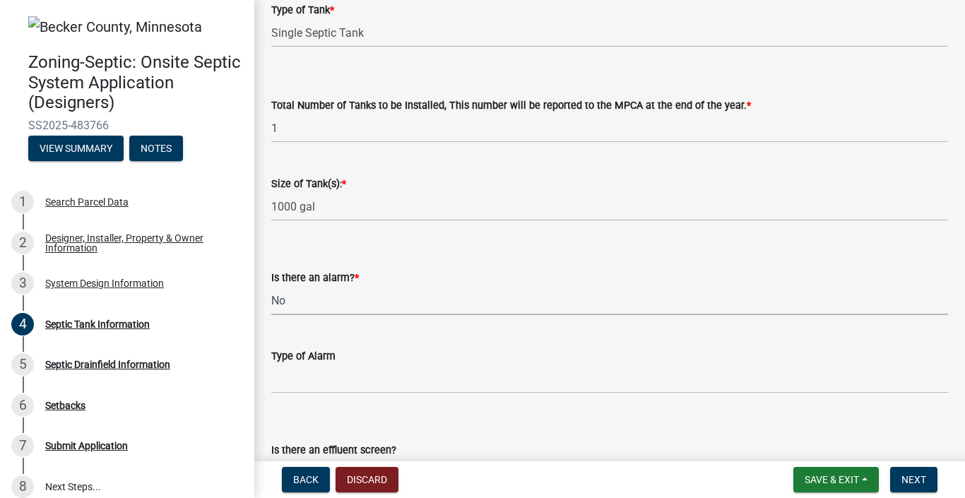
select select "16f08e72-e833-4cd6-9035-d5a26ecbf3c9"
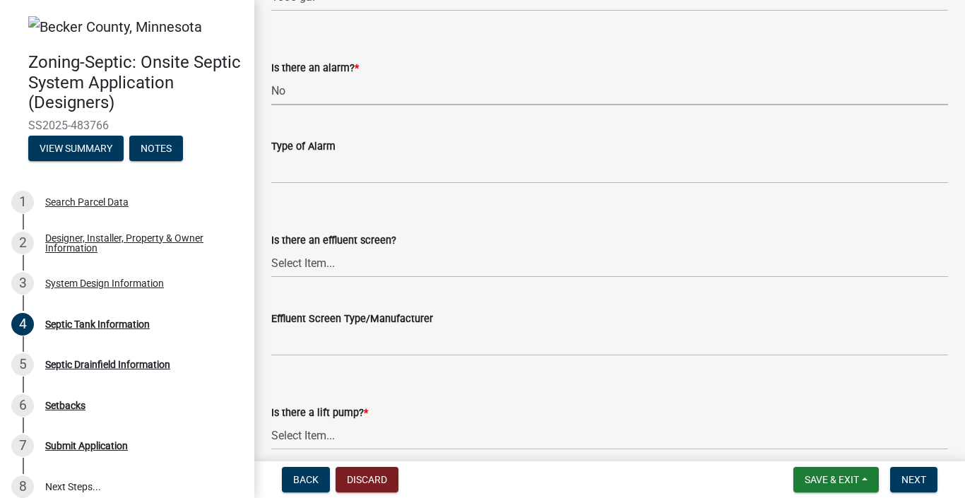
scroll to position [420, 0]
select select "a956bcdf-8f12-4f61-bfc1-a6e229dc0595"
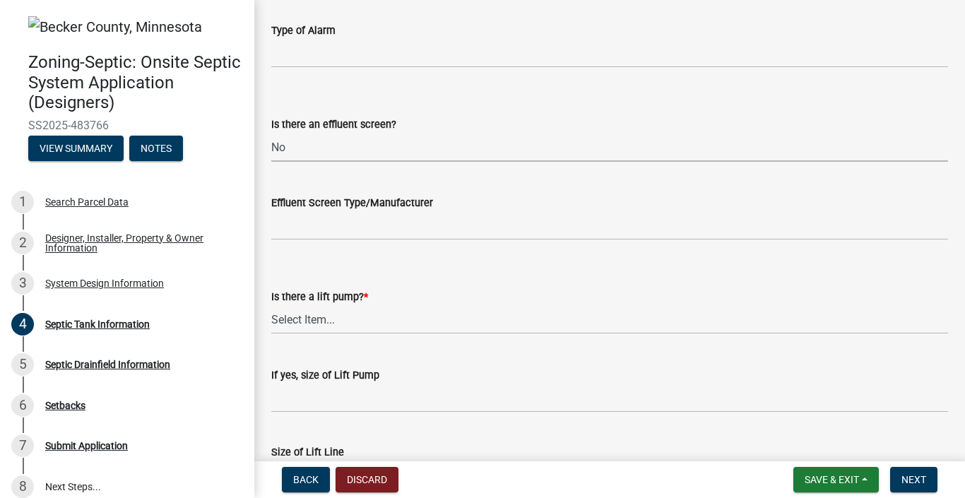
scroll to position [553, 0]
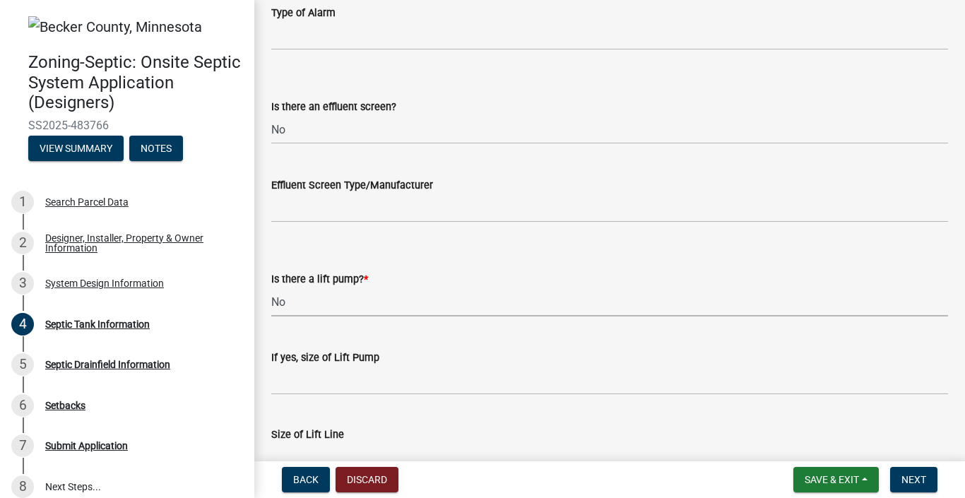
select select "ba43cfd8-3223-4e93-a41d-8bc71aa45820"
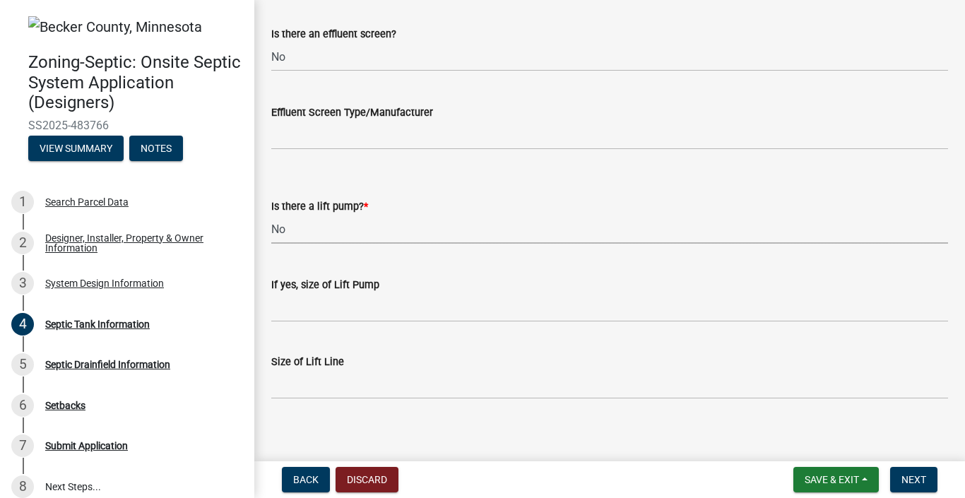
scroll to position [624, 0]
click at [904, 480] on span "Next" at bounding box center [913, 479] width 25 height 11
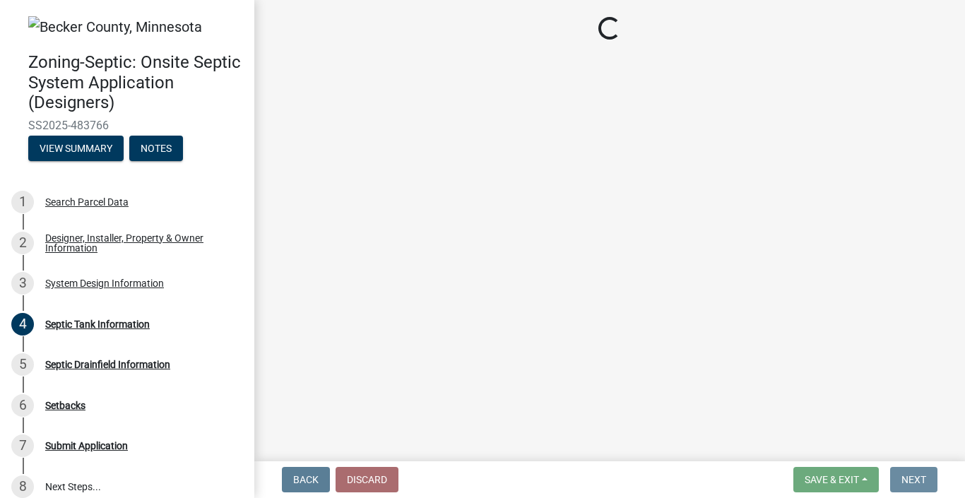
scroll to position [0, 0]
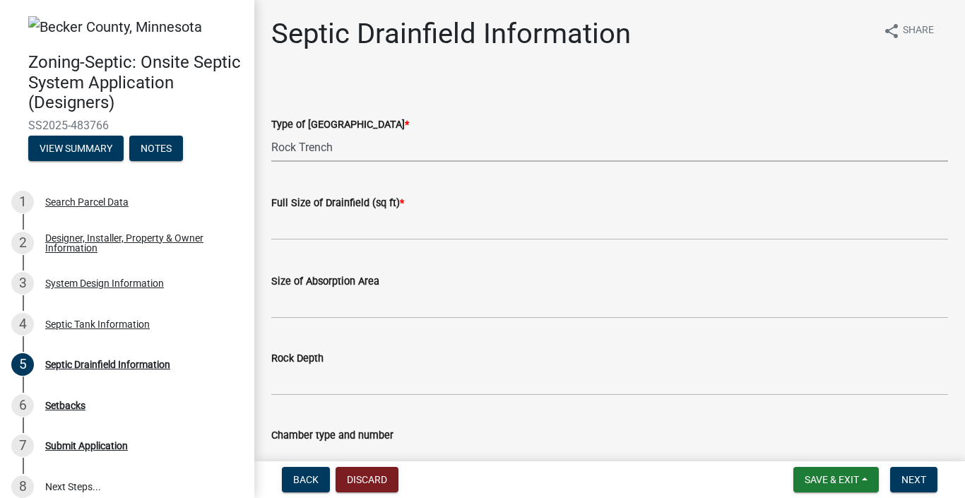
select select "922047fd-b3b4-4eb0-a6b6-3e57f6279349"
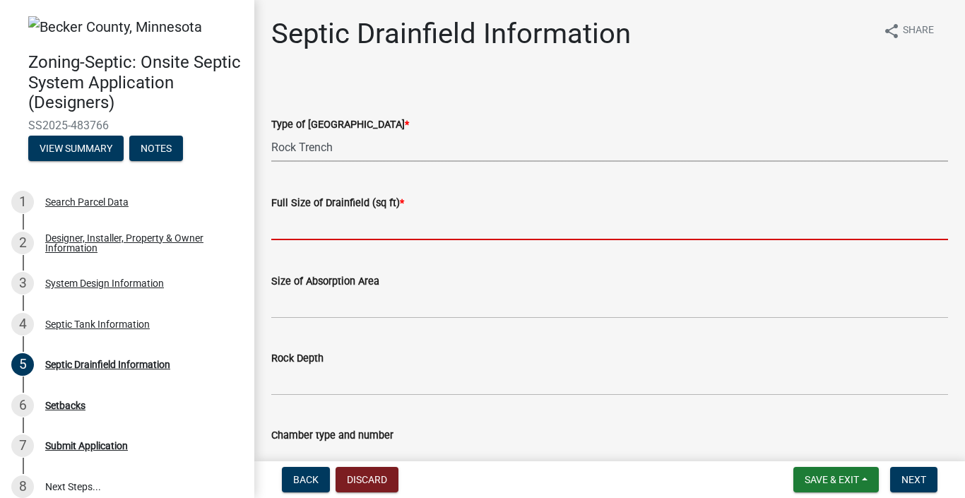
click at [359, 227] on input "text" at bounding box center [609, 225] width 677 height 29
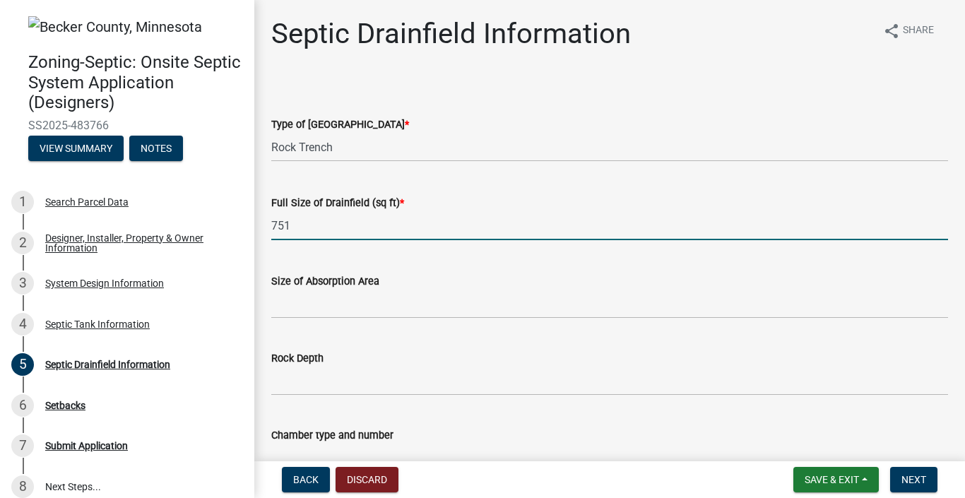
type input "751"
click at [376, 254] on div "Size of Absorption Area" at bounding box center [609, 286] width 677 height 66
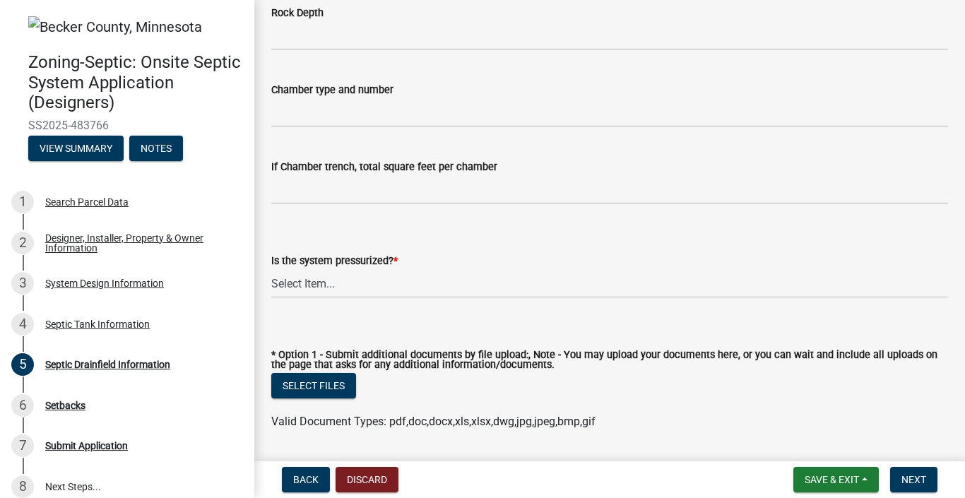
scroll to position [375, 0]
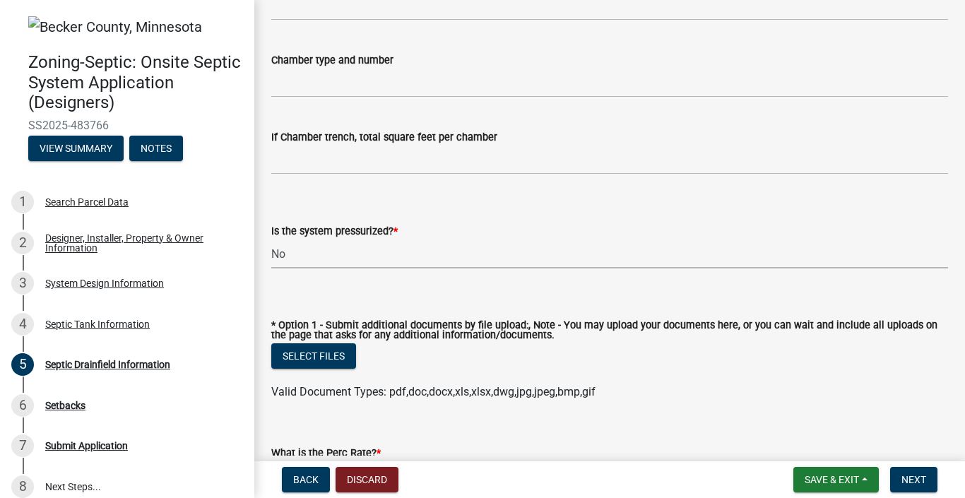
select select "8e987edc-9e69-430b-9b11-ad589d3299ec"
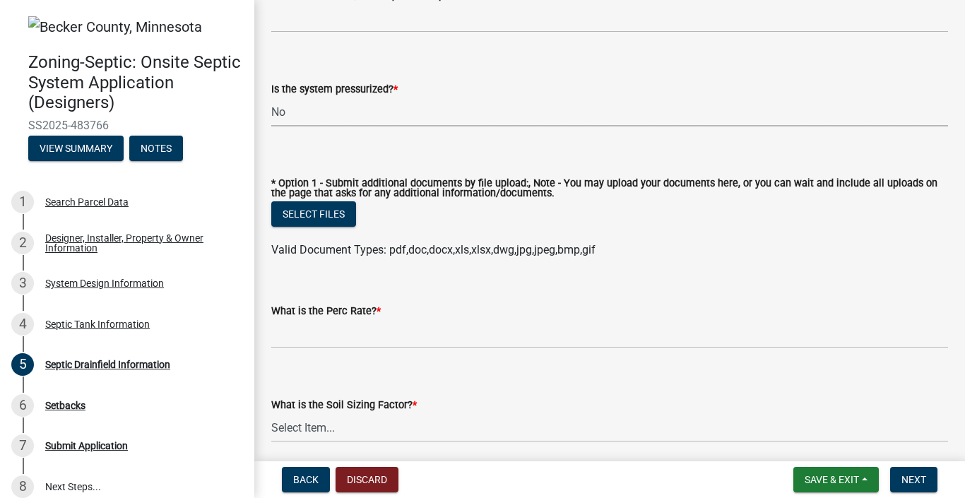
scroll to position [521, 0]
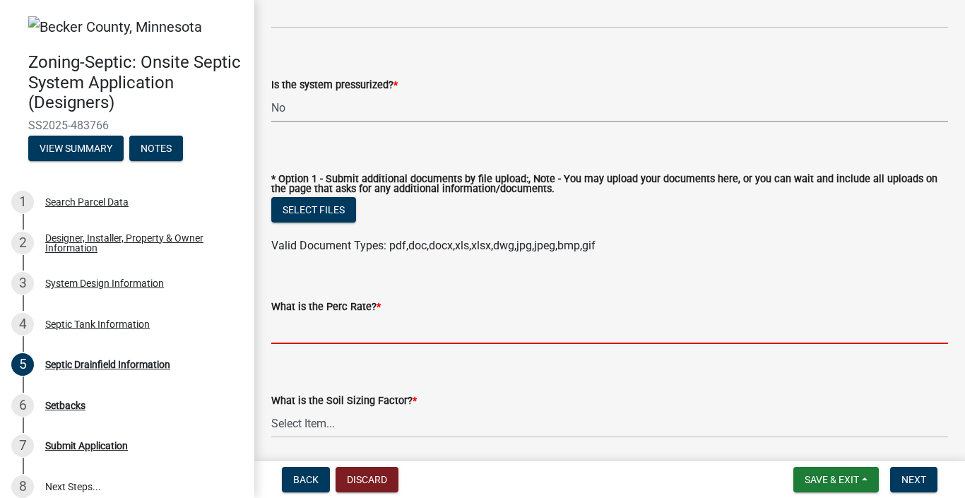
click at [370, 315] on input "What is the Perc Rate? *" at bounding box center [609, 329] width 677 height 29
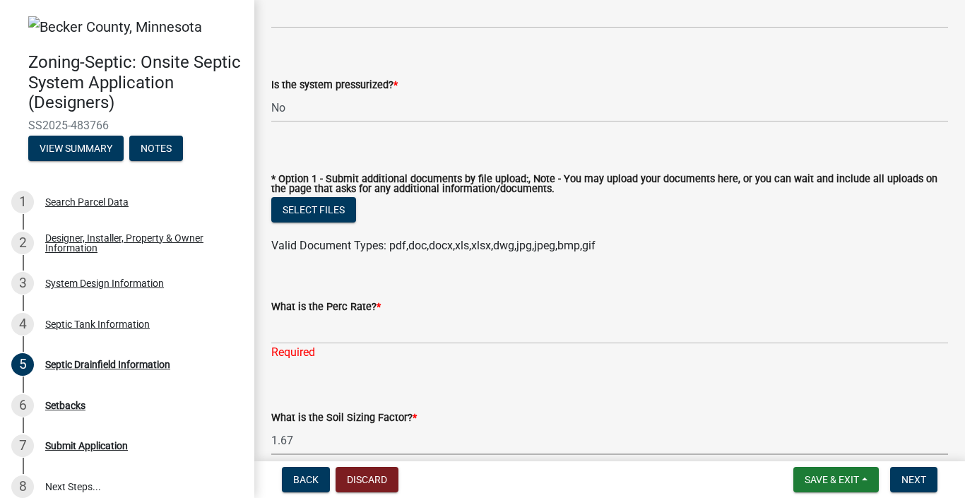
select select "1b6ac9e4-d484-4de6-8bd4-0abb5598902e"
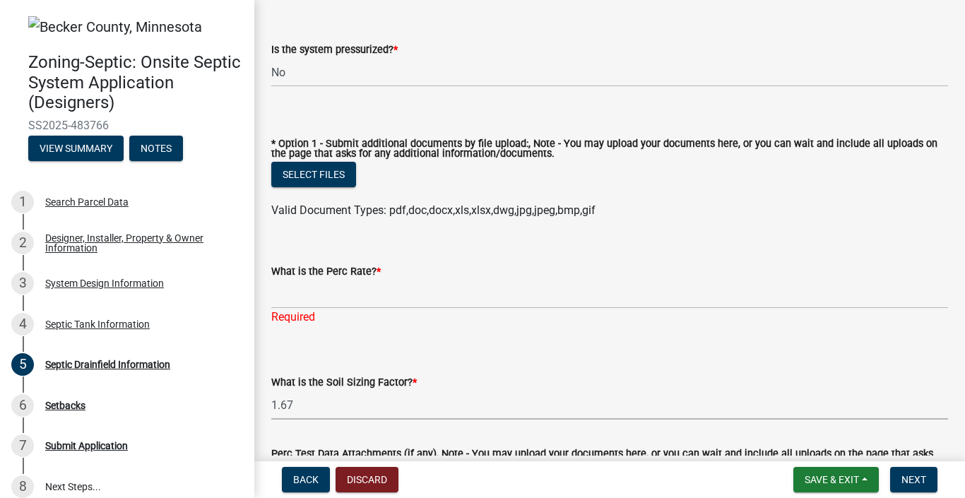
scroll to position [566, 0]
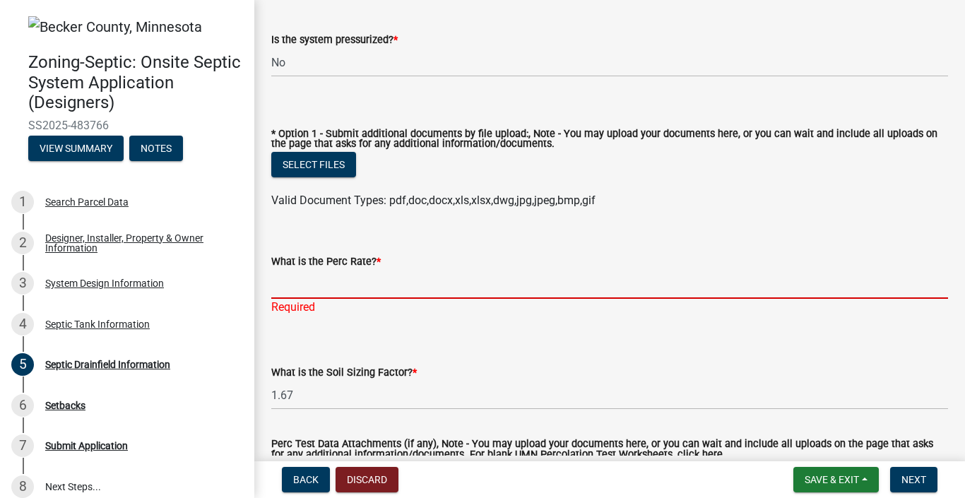
click at [369, 270] on input "What is the Perc Rate? *" at bounding box center [609, 284] width 677 height 29
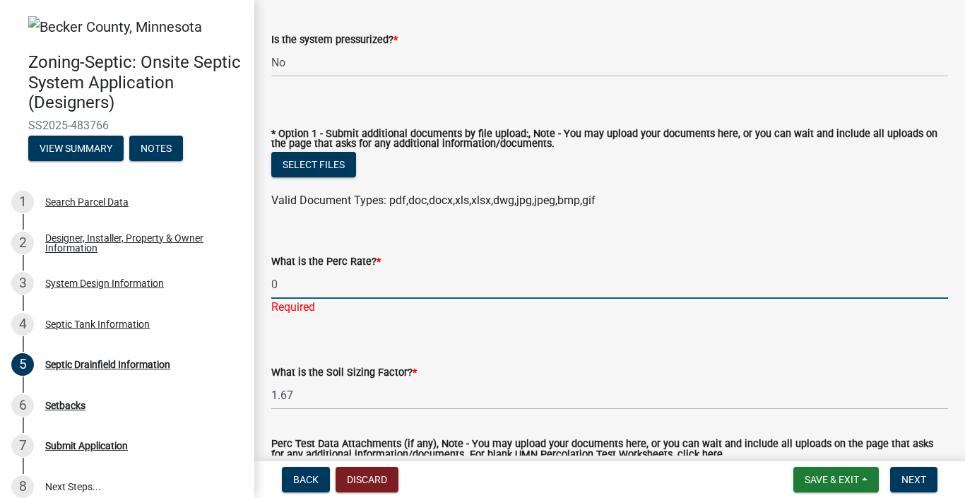
type input "0"
click at [395, 233] on div "What is the Perc Rate? * 0 Required" at bounding box center [609, 274] width 677 height 83
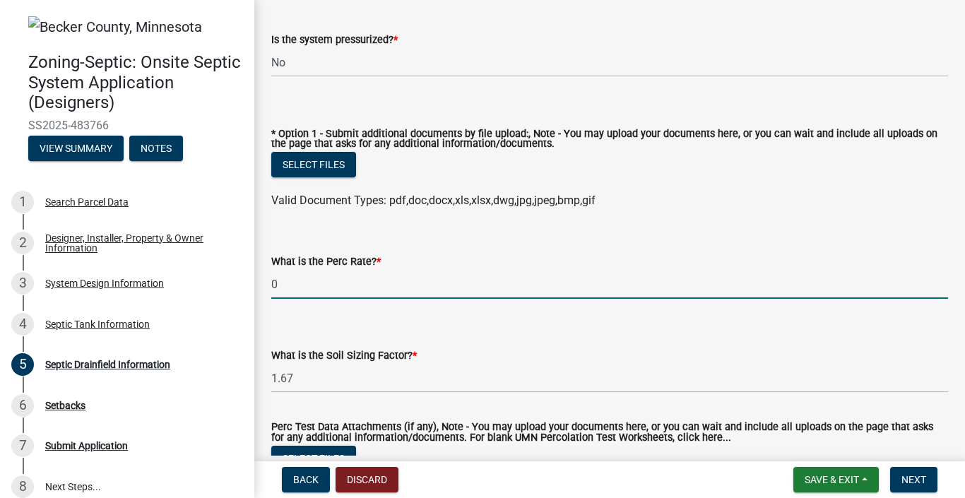
click at [369, 270] on input "0" at bounding box center [609, 284] width 677 height 29
type input "n/a"
click at [429, 253] on div "What is the Perc Rate? *" at bounding box center [609, 261] width 677 height 17
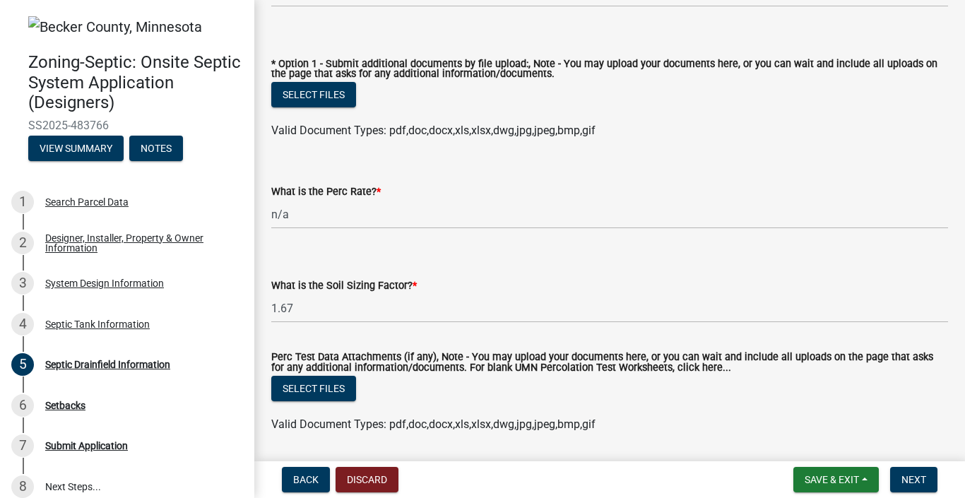
scroll to position [636, 0]
click at [909, 474] on span "Next" at bounding box center [913, 479] width 25 height 11
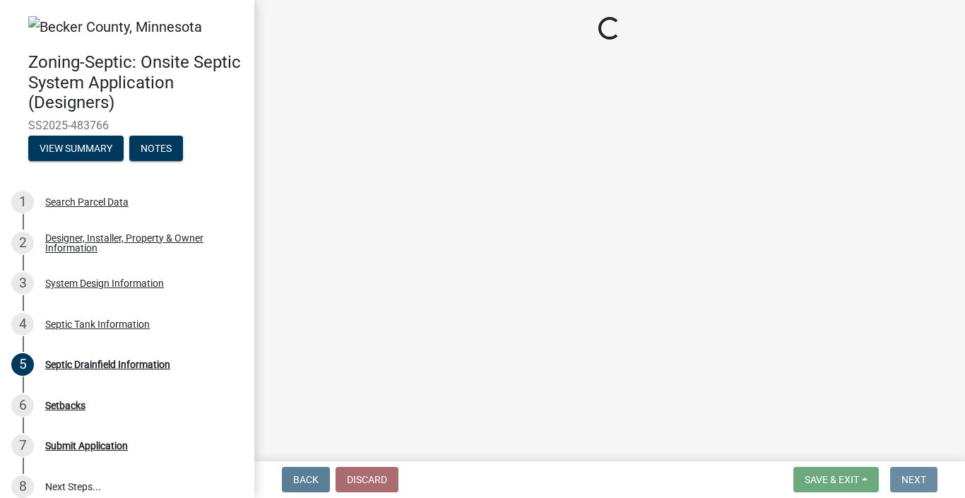
scroll to position [0, 0]
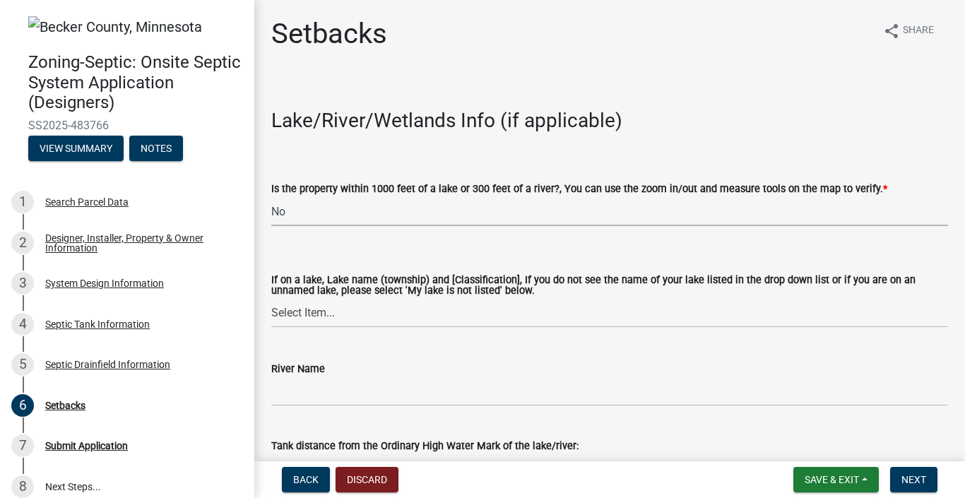
select select "479aafb6-b6e6-4f54-9b3a-e9d3c09fb6b0"
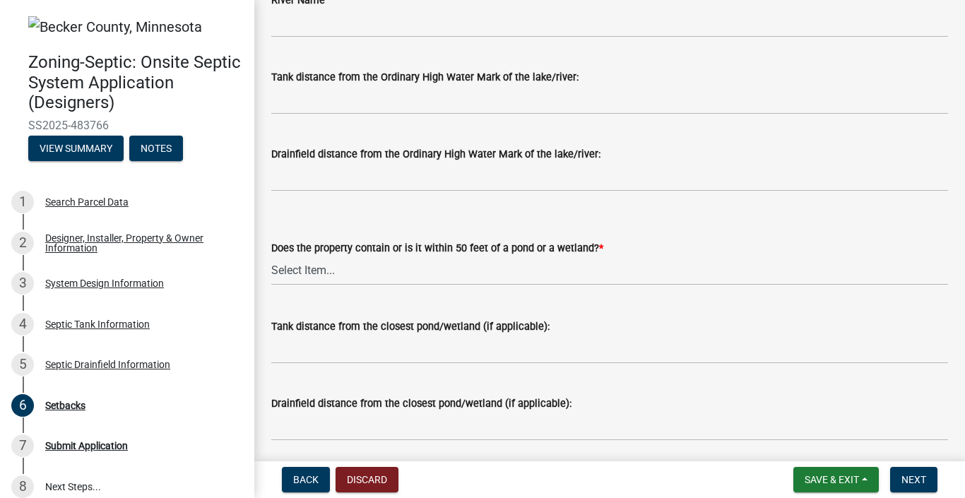
scroll to position [376, 0]
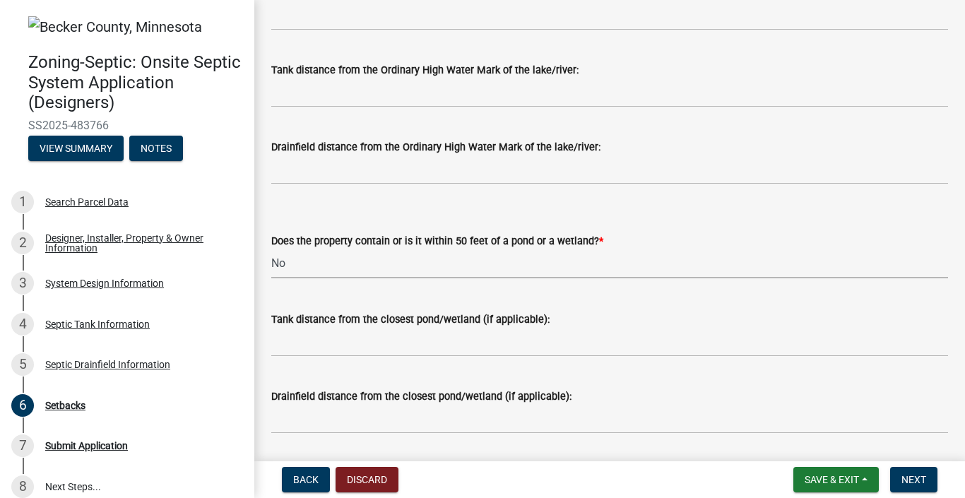
select select "23044af5-43bb-4cf5-8aef-2716db2ce5fc"
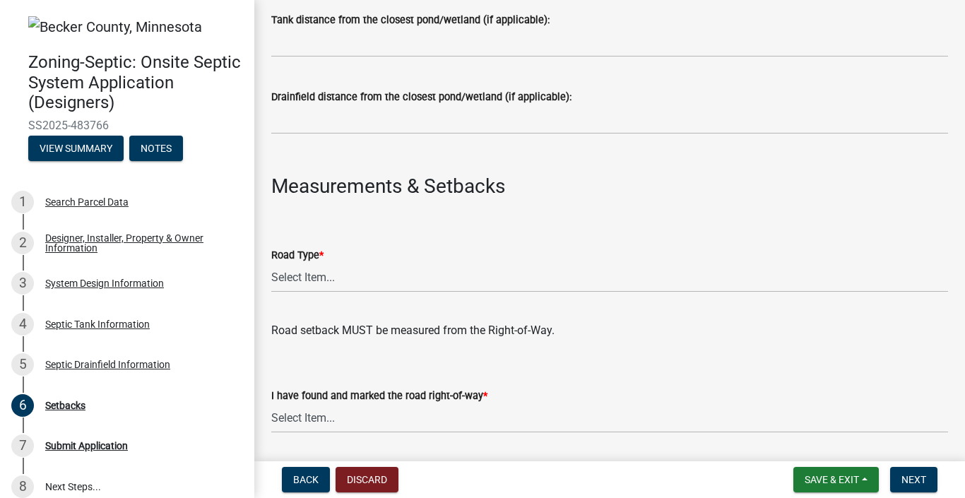
scroll to position [690, 0]
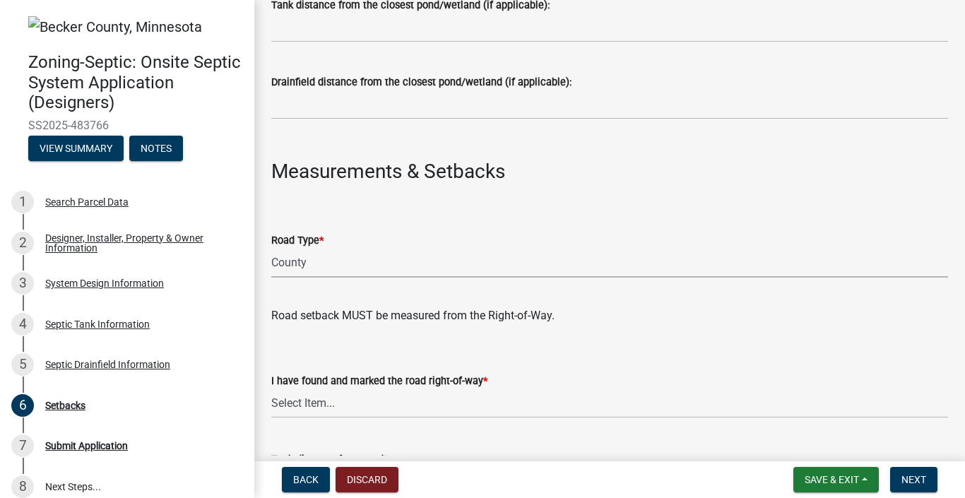
select select "341aaaa4-06c5-40e5-817d-62b65c9e97ec"
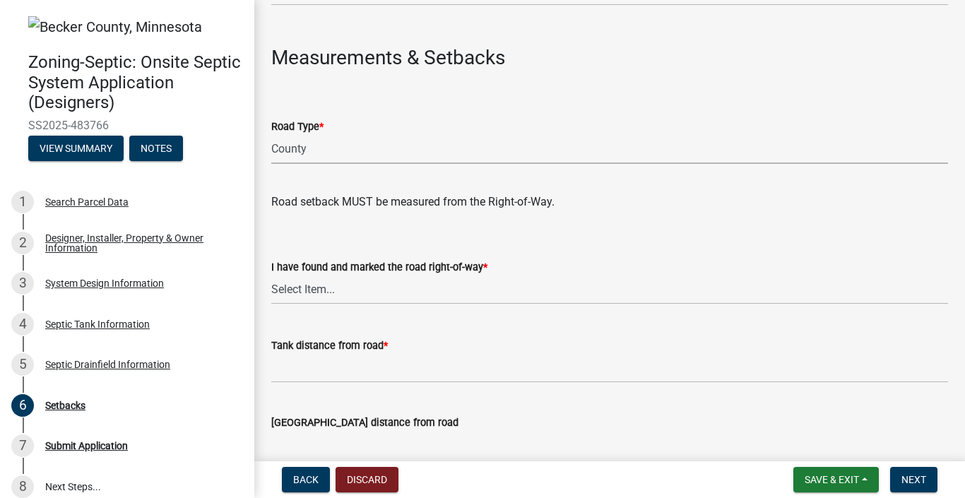
scroll to position [810, 0]
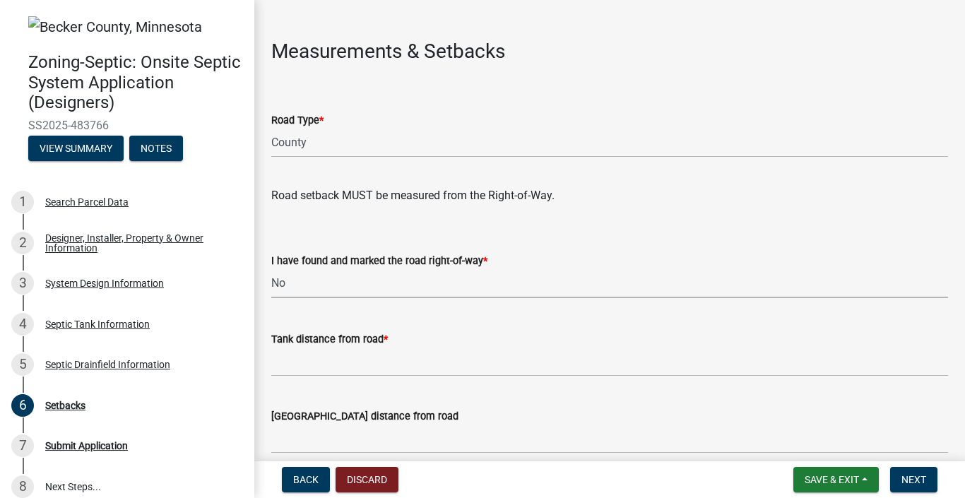
select select "2c0c9673-cfd8-4d5e-8ea6-73593e257713"
click at [395, 369] on input "Tank distance from road *" at bounding box center [609, 361] width 677 height 29
type input "="
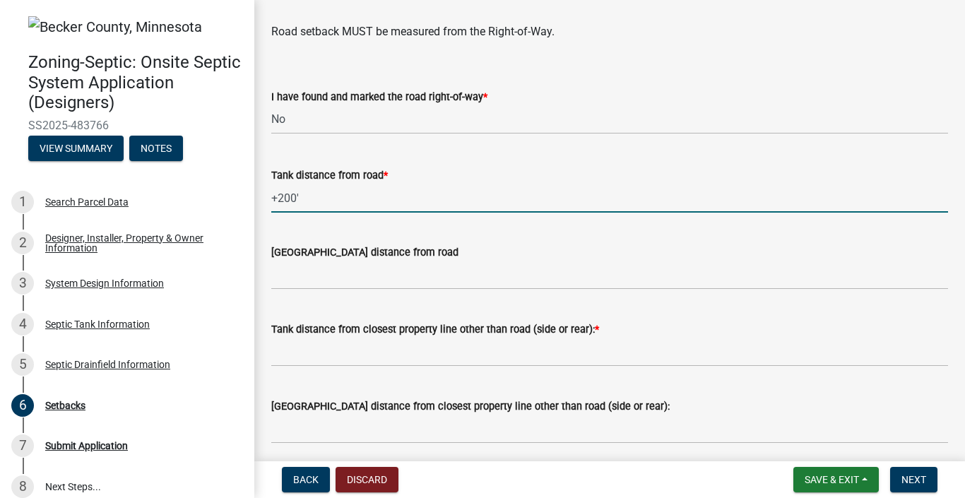
scroll to position [972, 0]
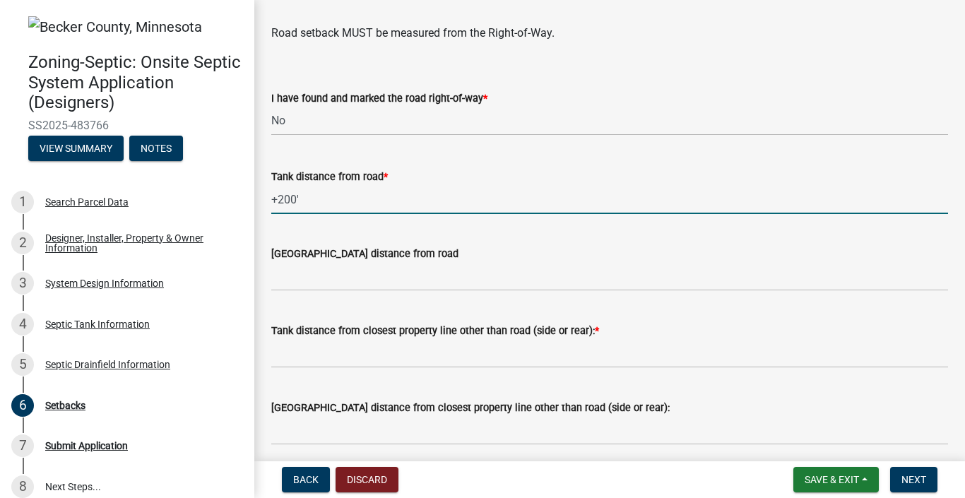
type input "+200'"
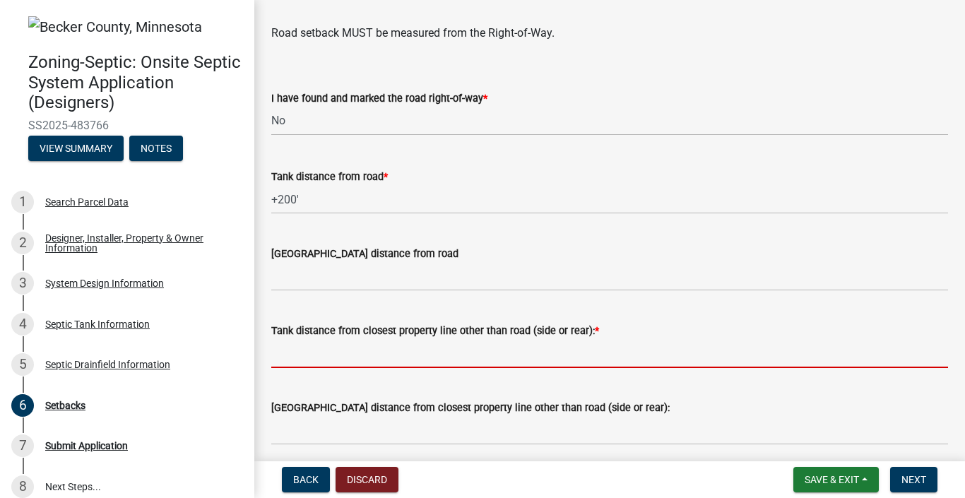
click at [416, 355] on input "Tank distance from closest property line other than road (side or rear): *" at bounding box center [609, 353] width 677 height 29
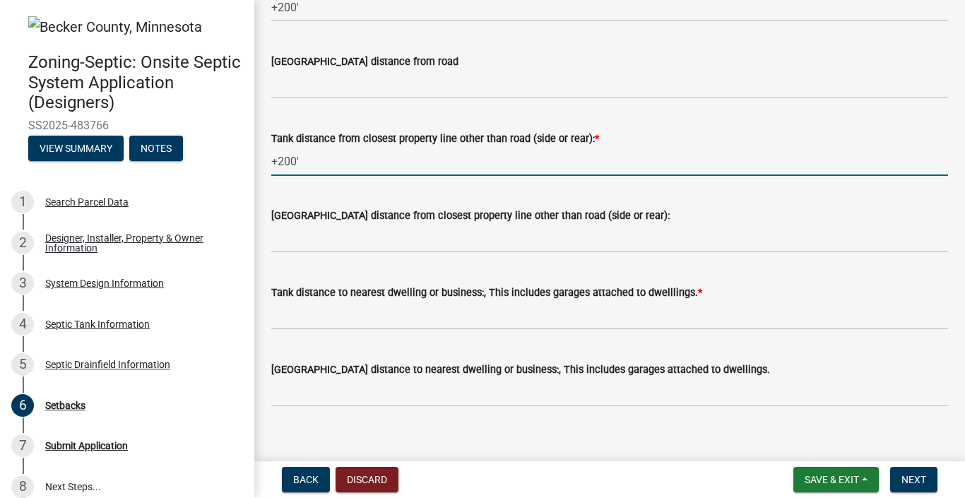
scroll to position [1167, 0]
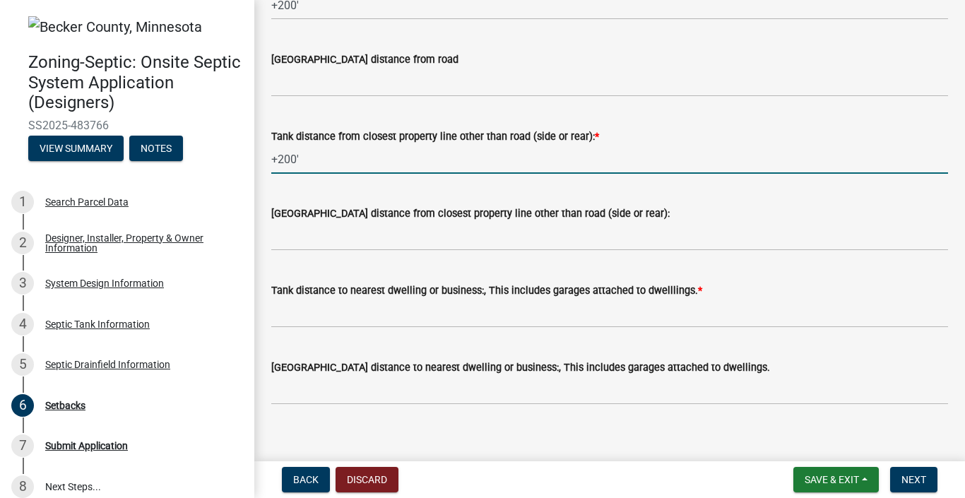
type input "+200'"
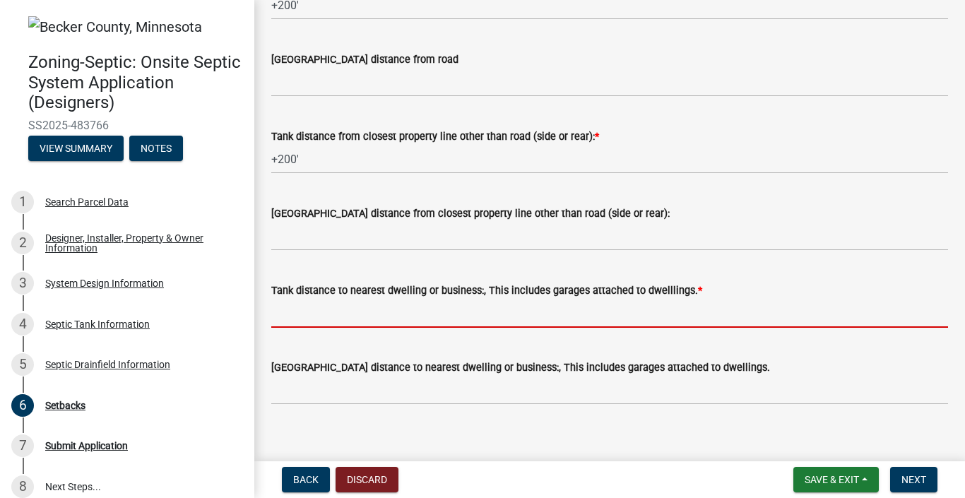
click at [407, 324] on input "Tank distance to nearest dwelling or business:, This includes garages attached …" at bounding box center [609, 313] width 677 height 29
type input "="
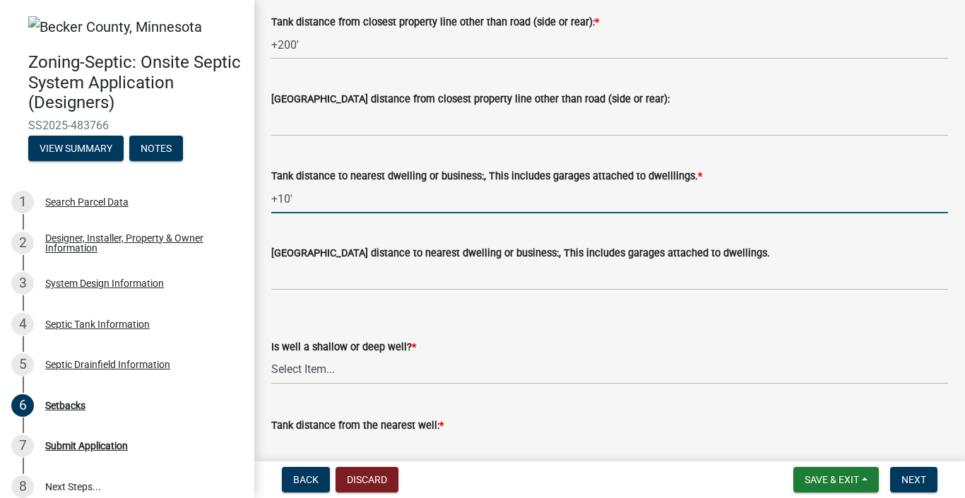
scroll to position [1298, 0]
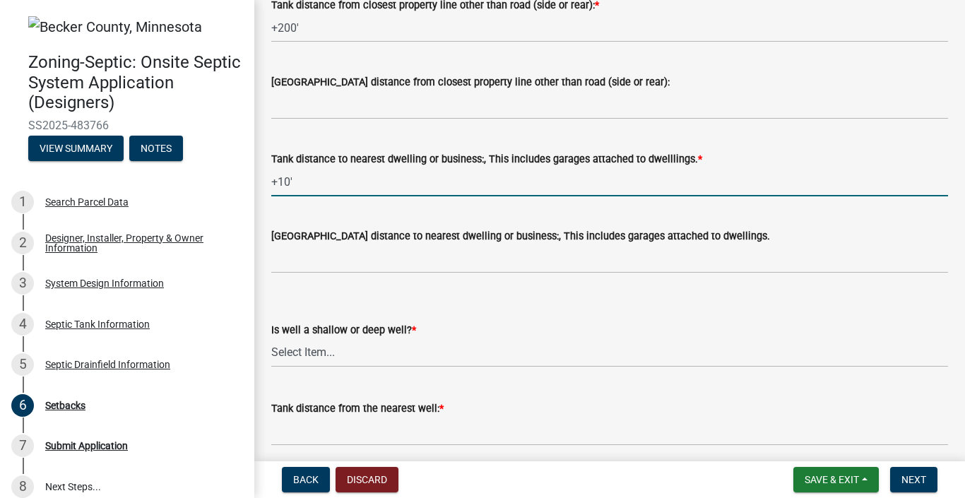
type input "+10'"
select select "cf78f1da-f066-4305-88a2-864abad1fa52"
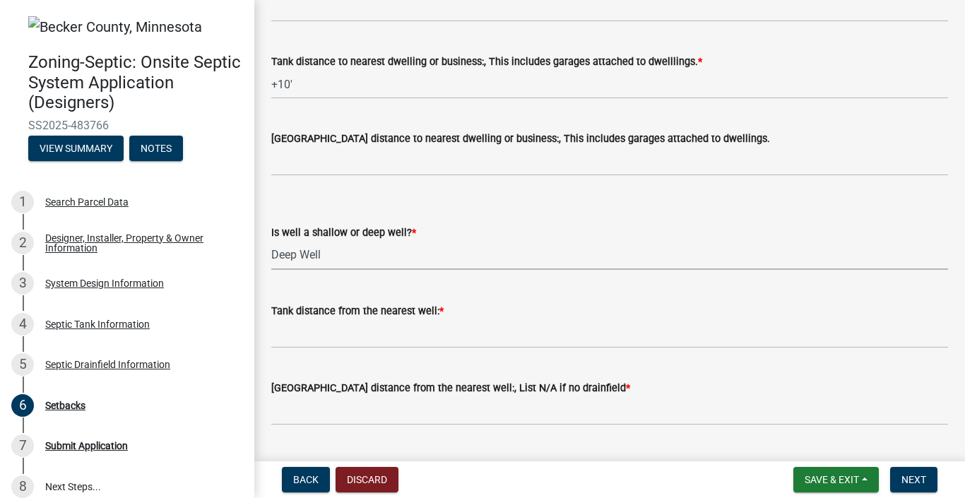
scroll to position [1398, 0]
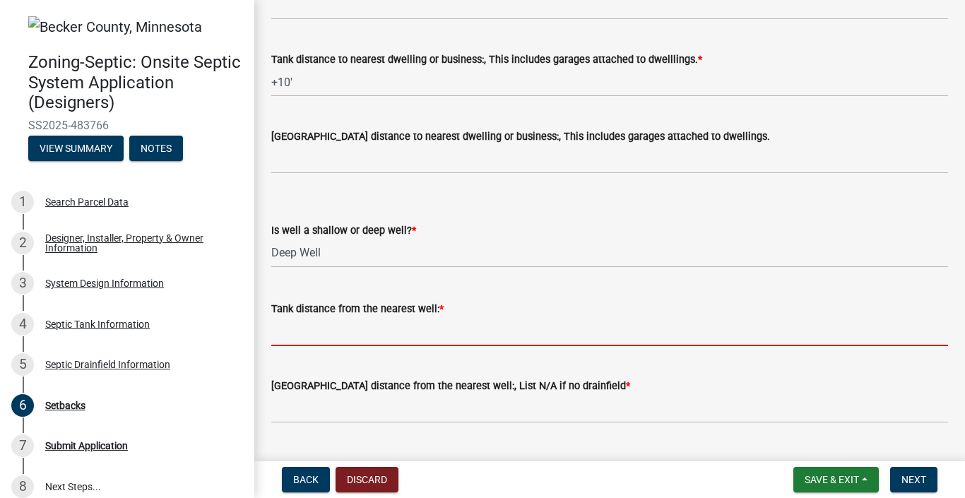
click at [374, 335] on input "Tank distance from the nearest well: *" at bounding box center [609, 331] width 677 height 29
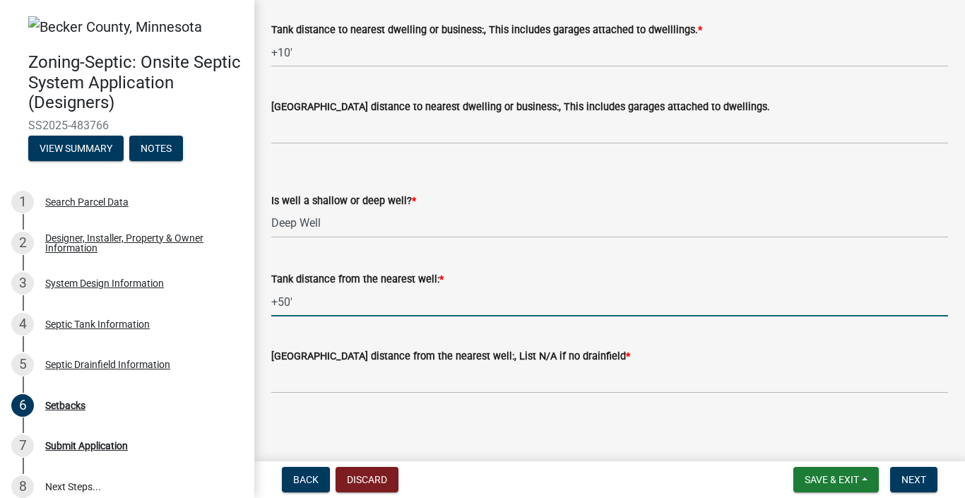
scroll to position [1425, 0]
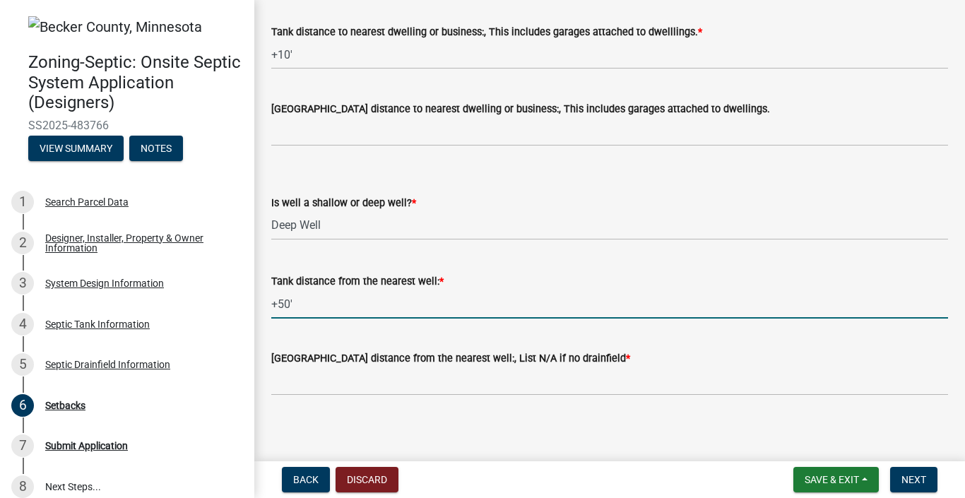
type input "+50'"
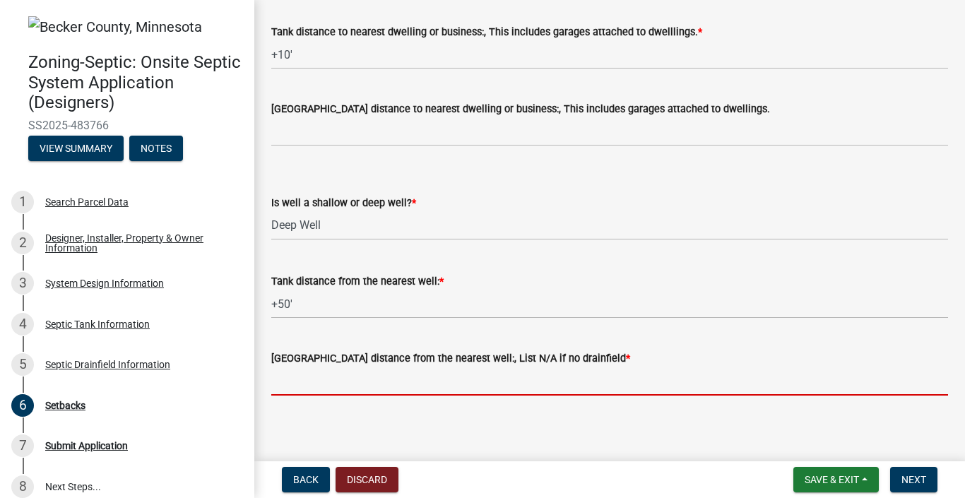
click at [399, 383] on input "[GEOGRAPHIC_DATA] distance from the nearest well:, List N/A if no drainfield *" at bounding box center [609, 381] width 677 height 29
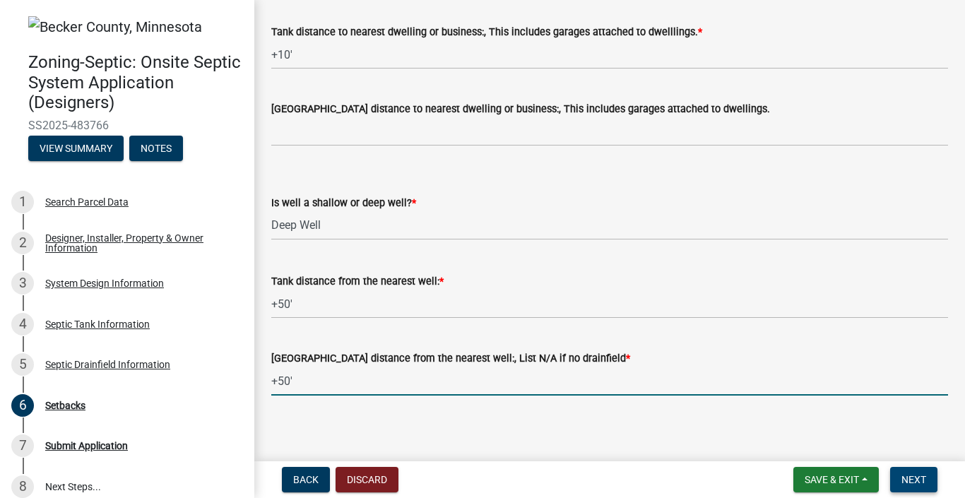
type input "+50'"
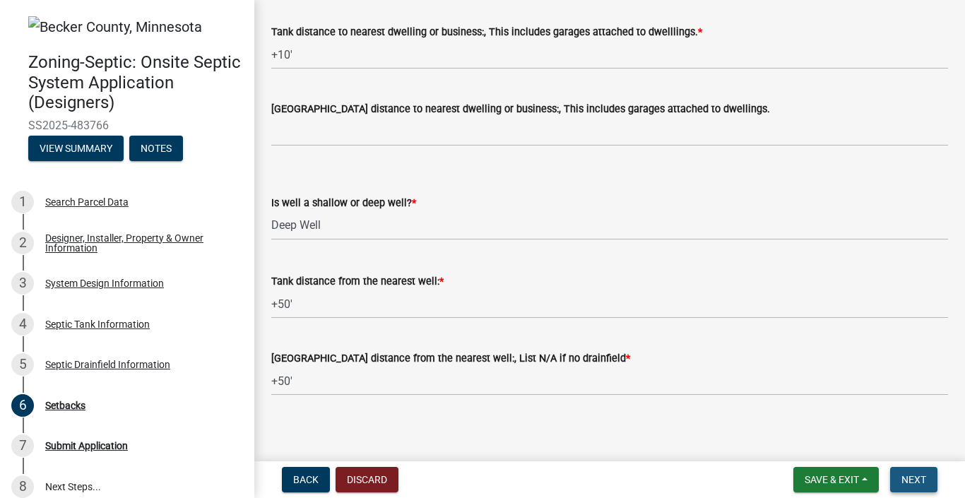
click at [900, 481] on button "Next" at bounding box center [913, 479] width 47 height 25
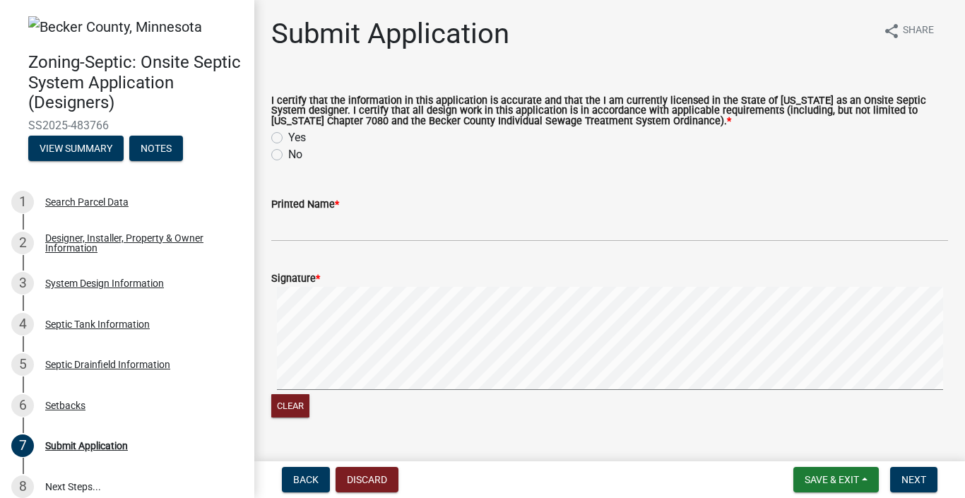
scroll to position [0, 0]
click at [288, 156] on label "No" at bounding box center [295, 154] width 14 height 17
click at [288, 155] on input "No" at bounding box center [292, 150] width 9 height 9
radio input "true"
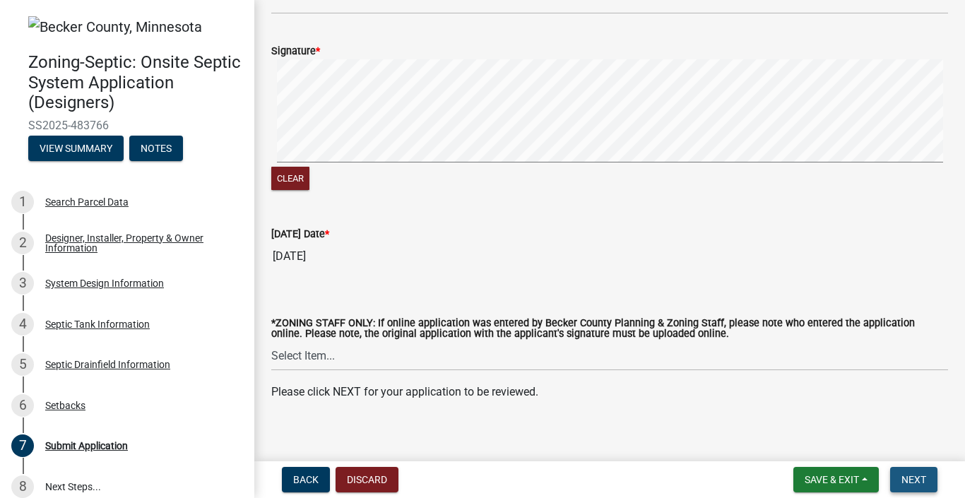
click at [910, 481] on span "Next" at bounding box center [913, 479] width 25 height 11
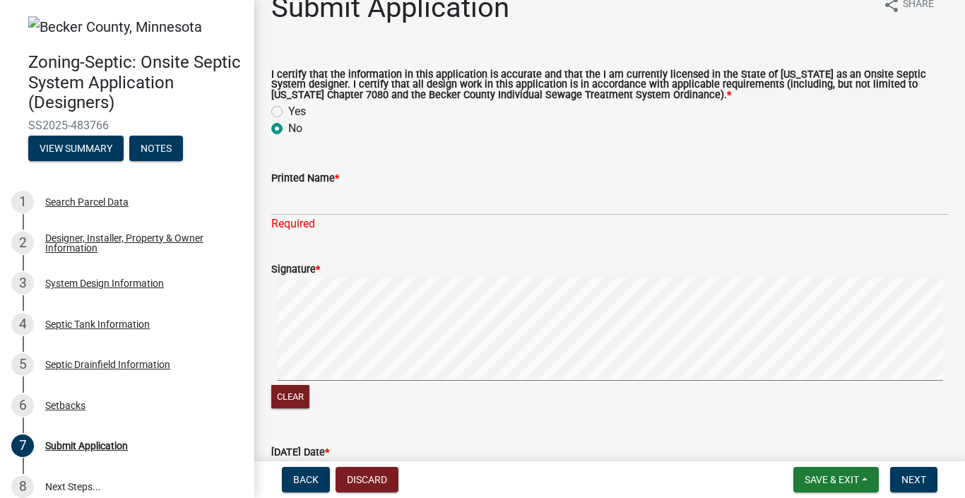
scroll to position [19, 0]
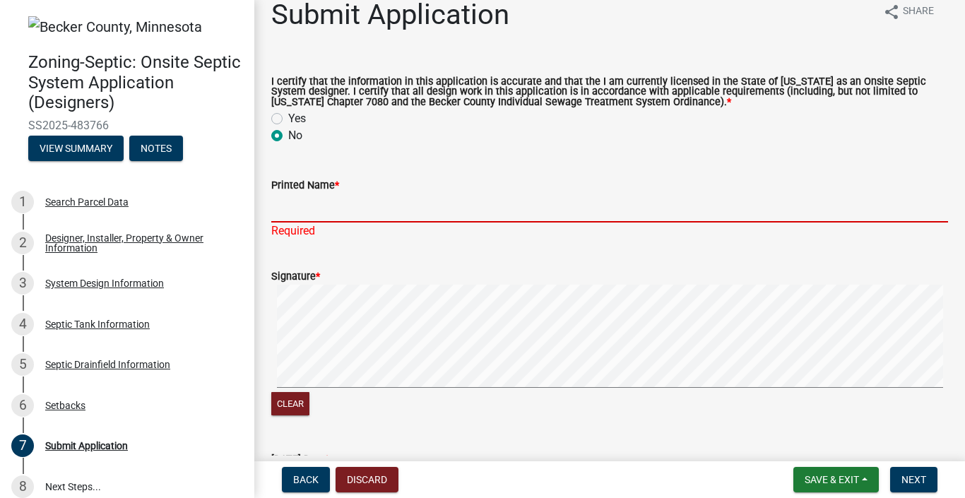
click at [346, 207] on input "Printed Name *" at bounding box center [609, 207] width 677 height 29
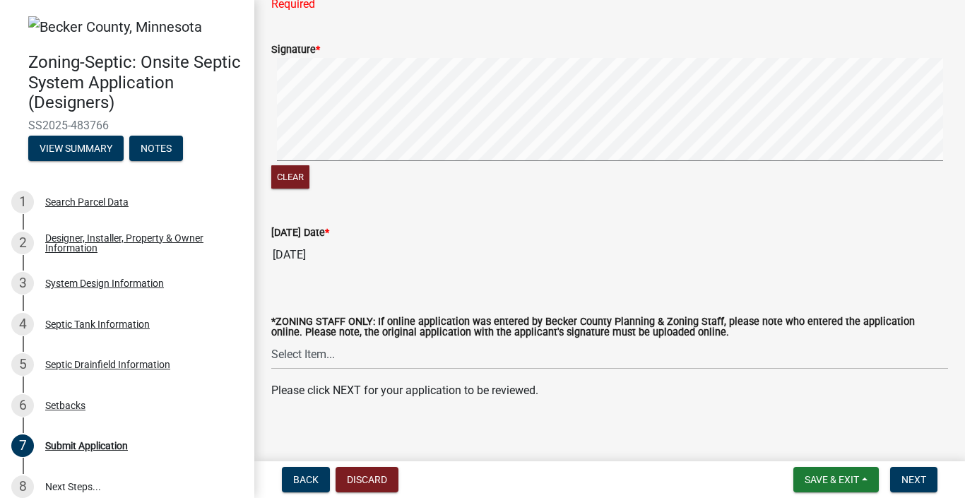
scroll to position [244, 0]
type input "[PERSON_NAME]"
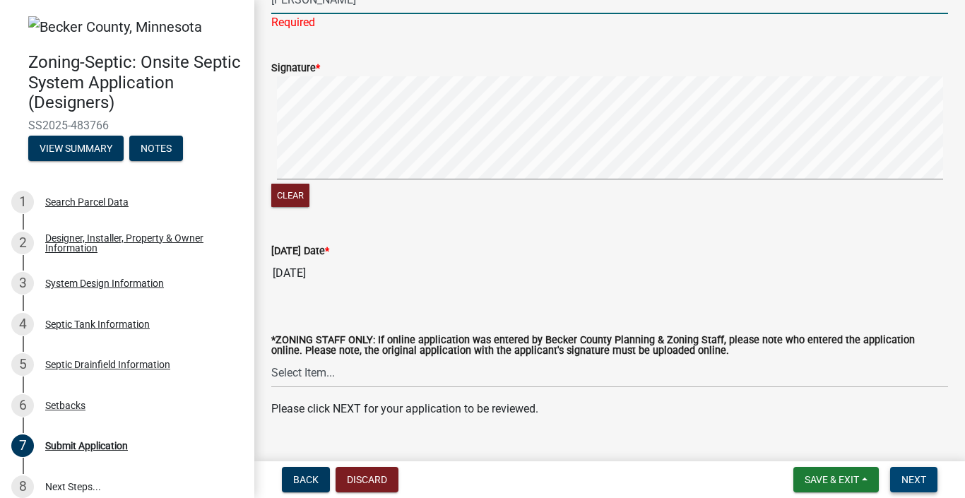
click at [907, 478] on span "Next" at bounding box center [913, 479] width 25 height 11
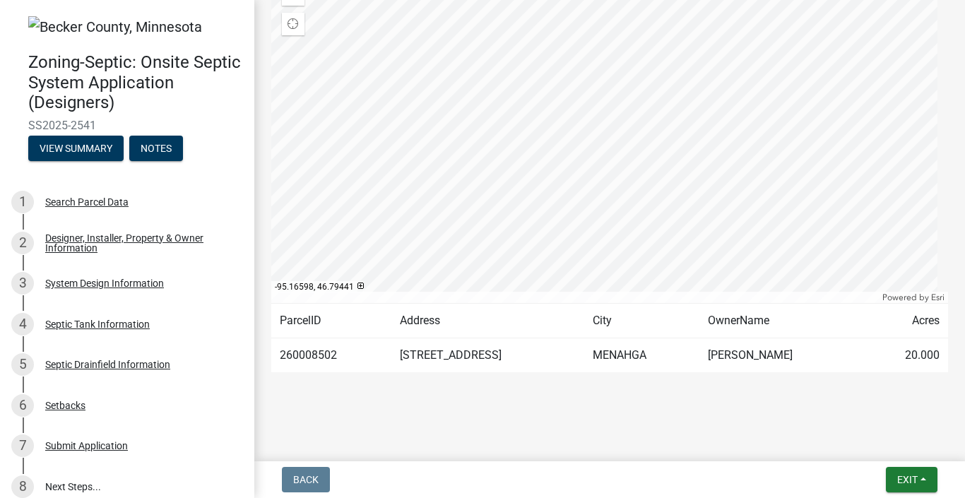
scroll to position [263, 0]
